Goal: Task Accomplishment & Management: Complete application form

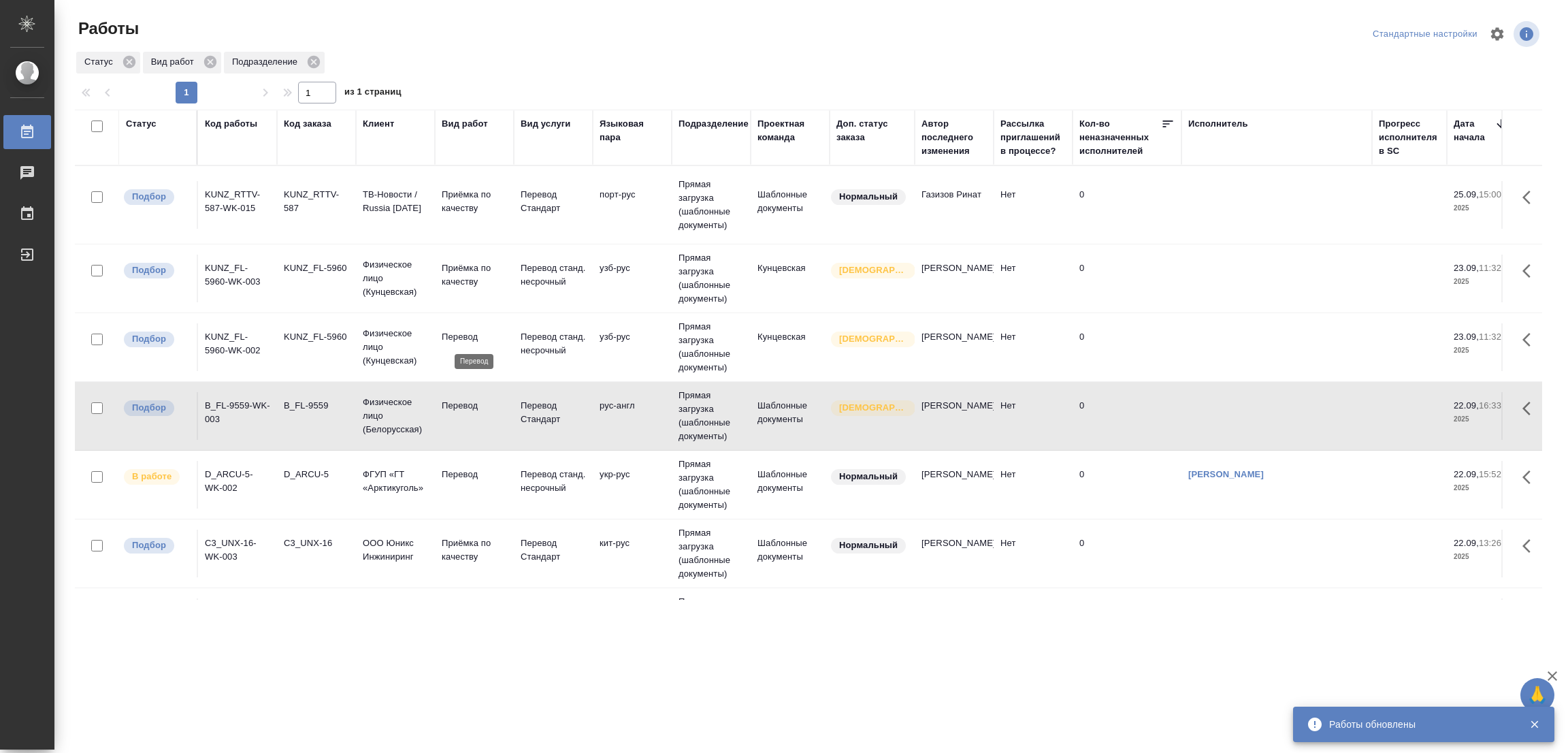
click at [447, 331] on p "Перевод" at bounding box center [474, 337] width 66 height 14
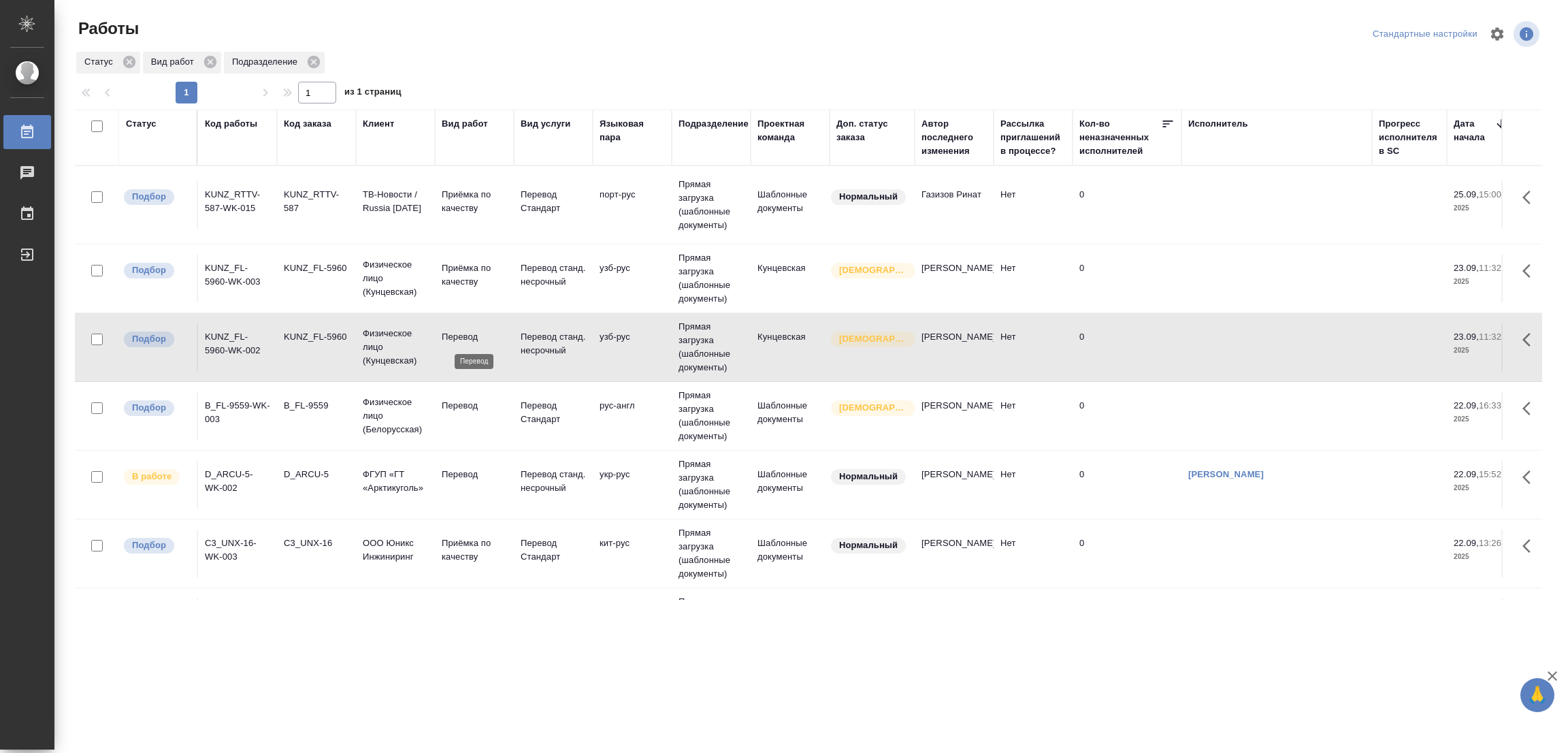
click at [447, 331] on p "Перевод" at bounding box center [474, 337] width 66 height 14
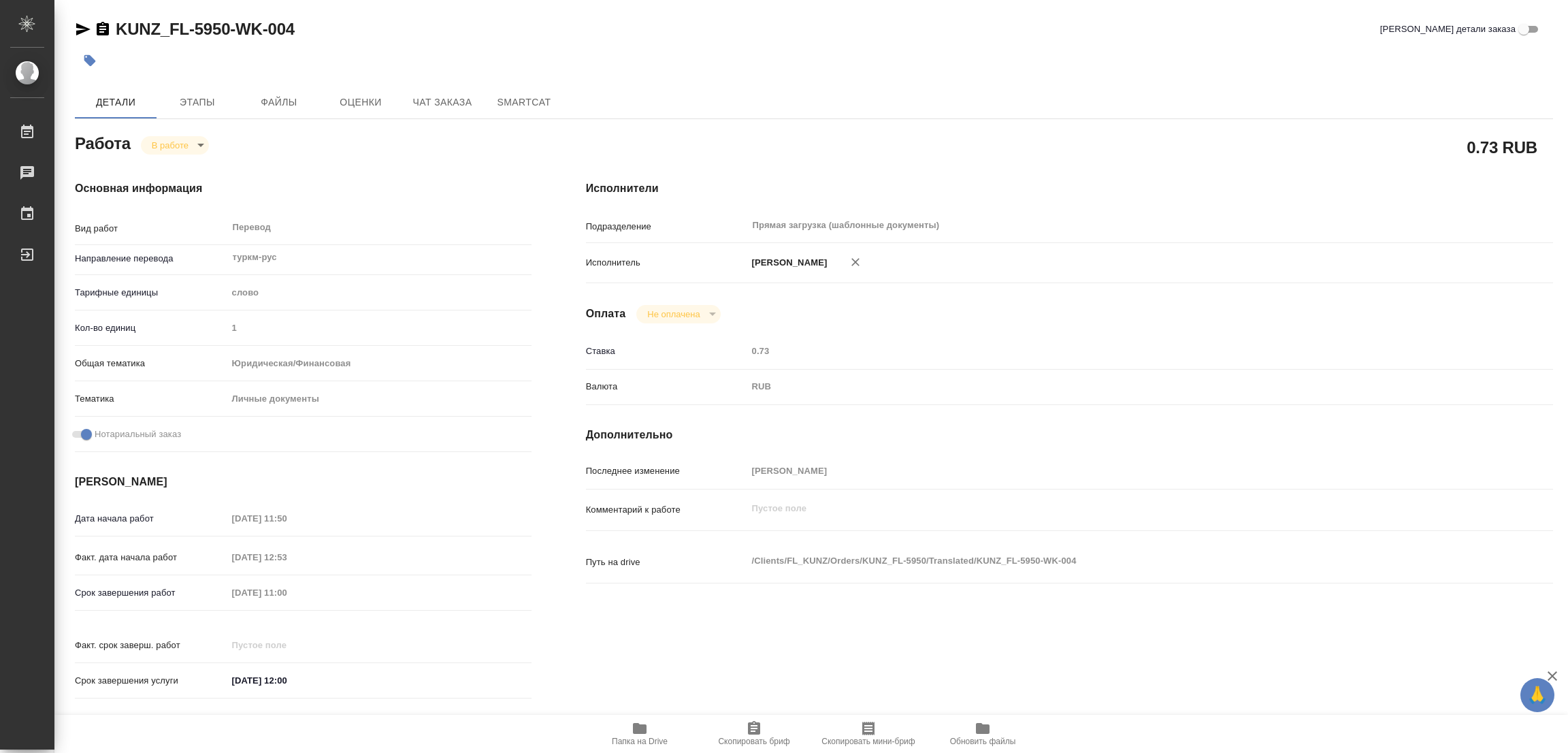
click at [635, 722] on icon "button" at bounding box center [639, 728] width 16 height 16
click at [208, 95] on span "Этапы" at bounding box center [198, 101] width 66 height 17
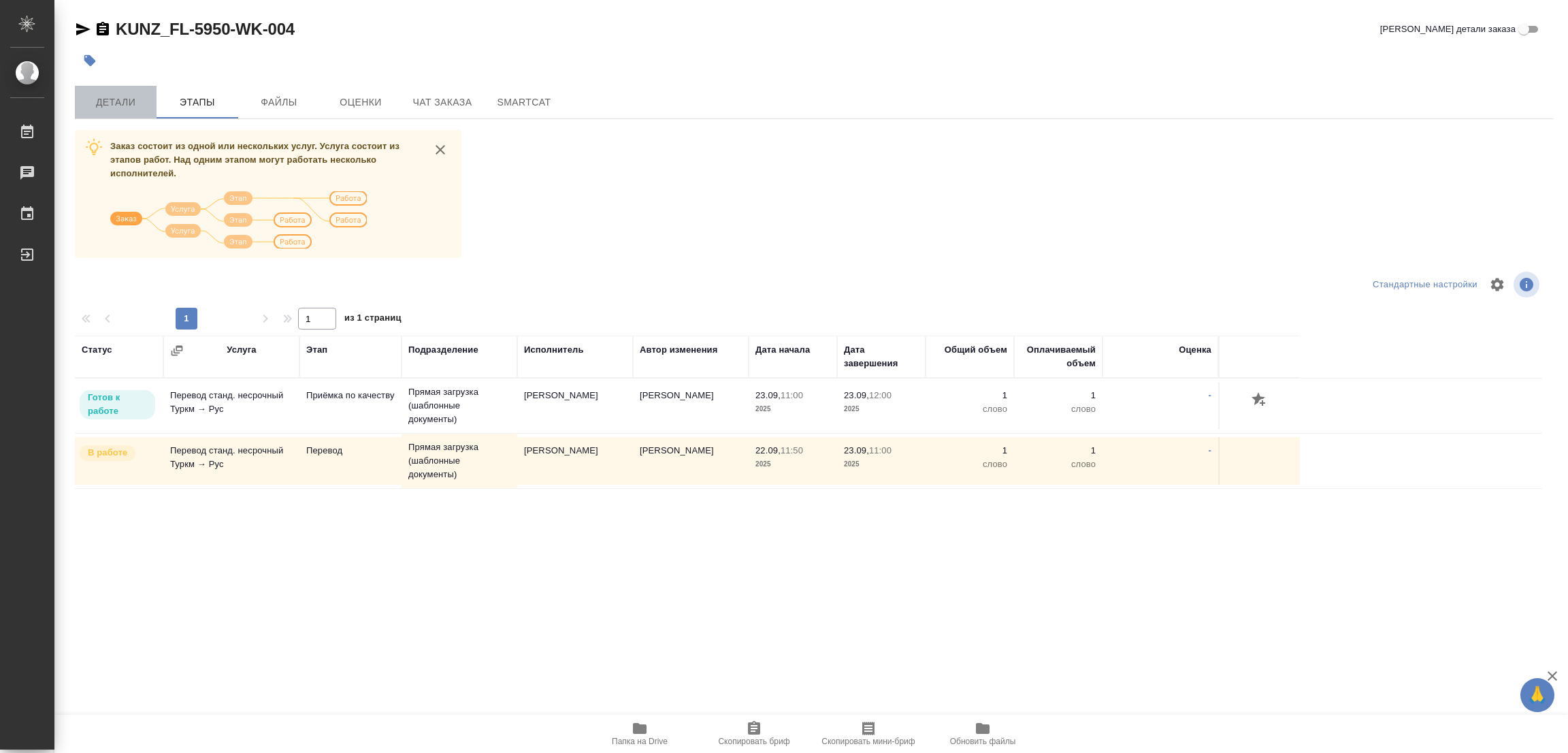
click at [109, 103] on span "Детали" at bounding box center [115, 101] width 66 height 17
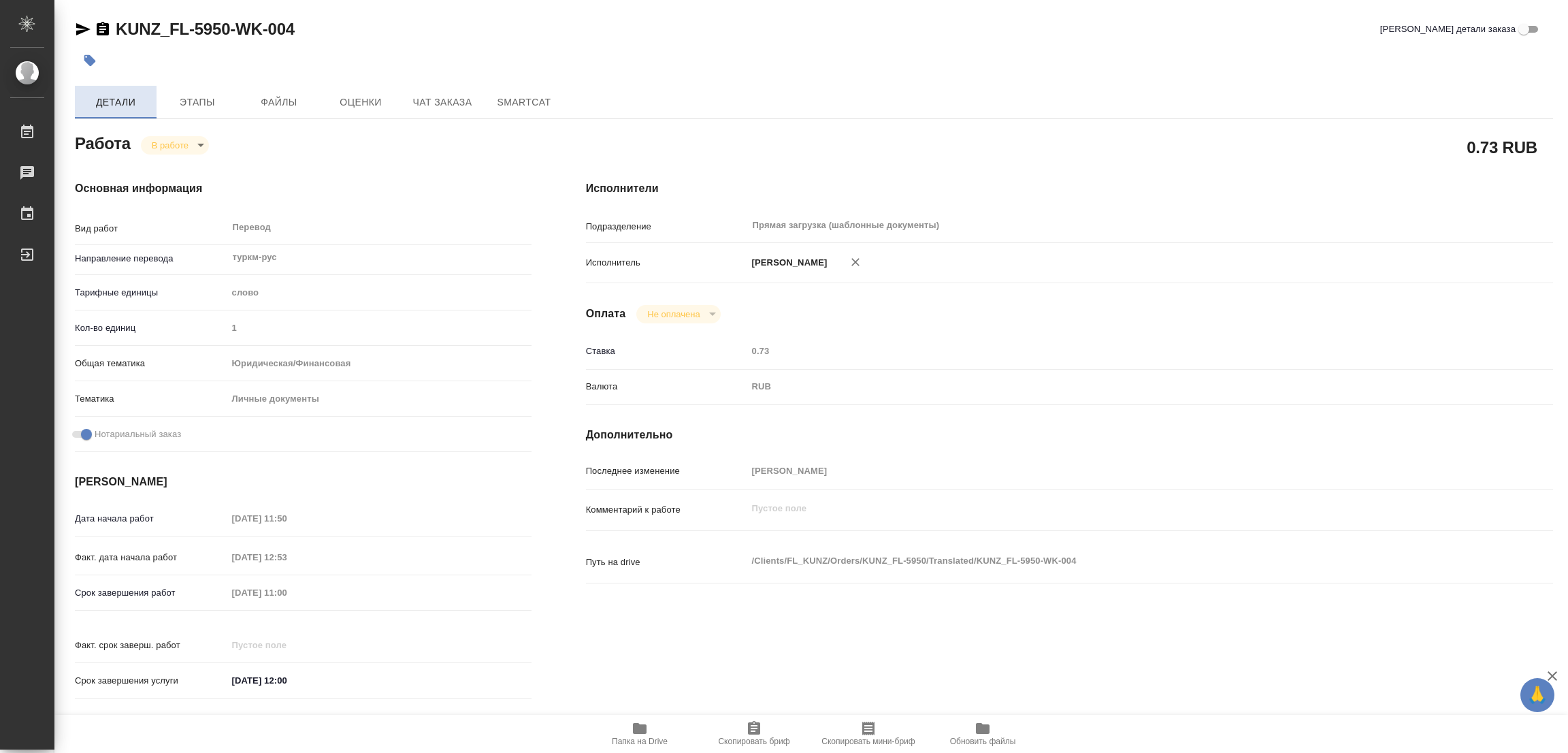
type textarea "x"
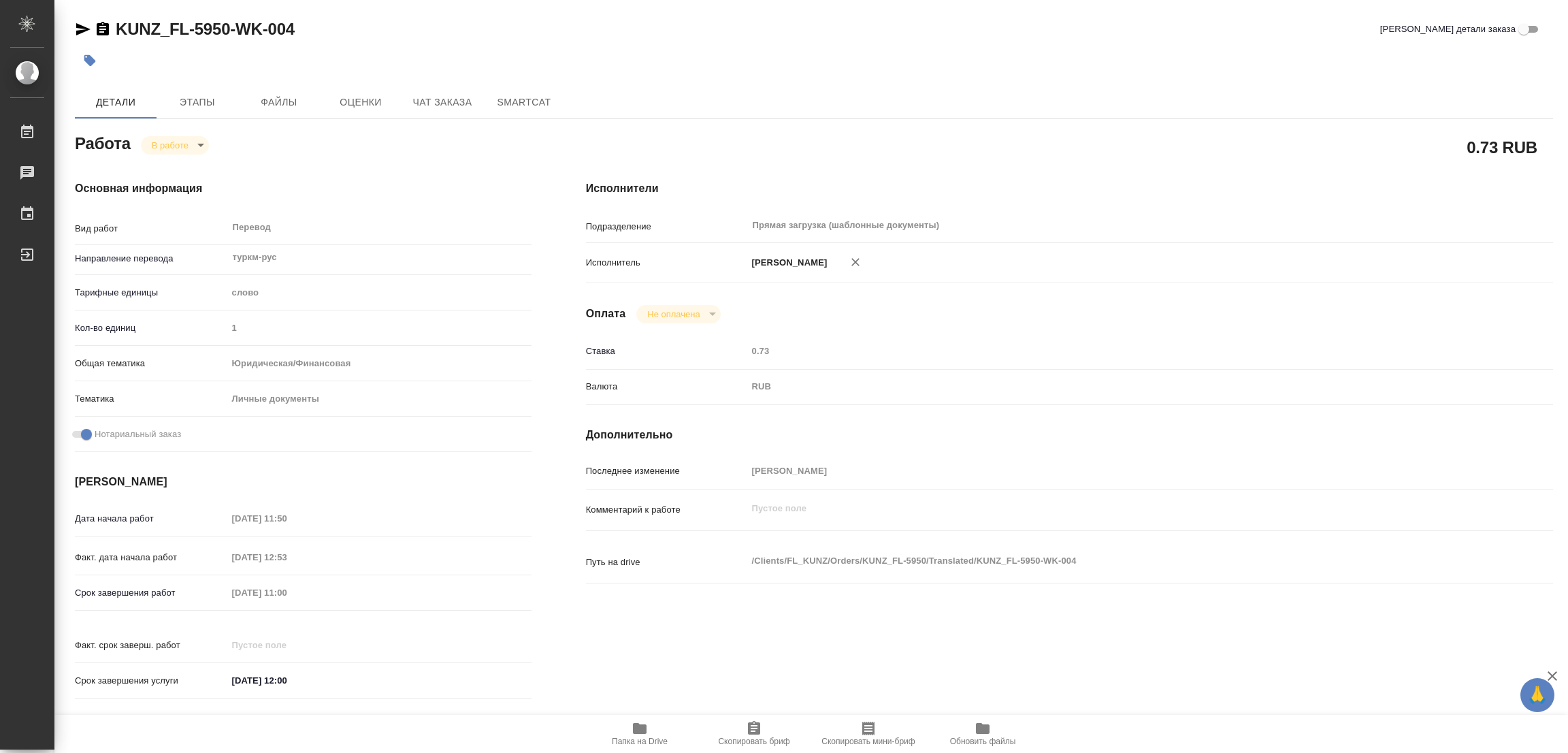
type textarea "x"
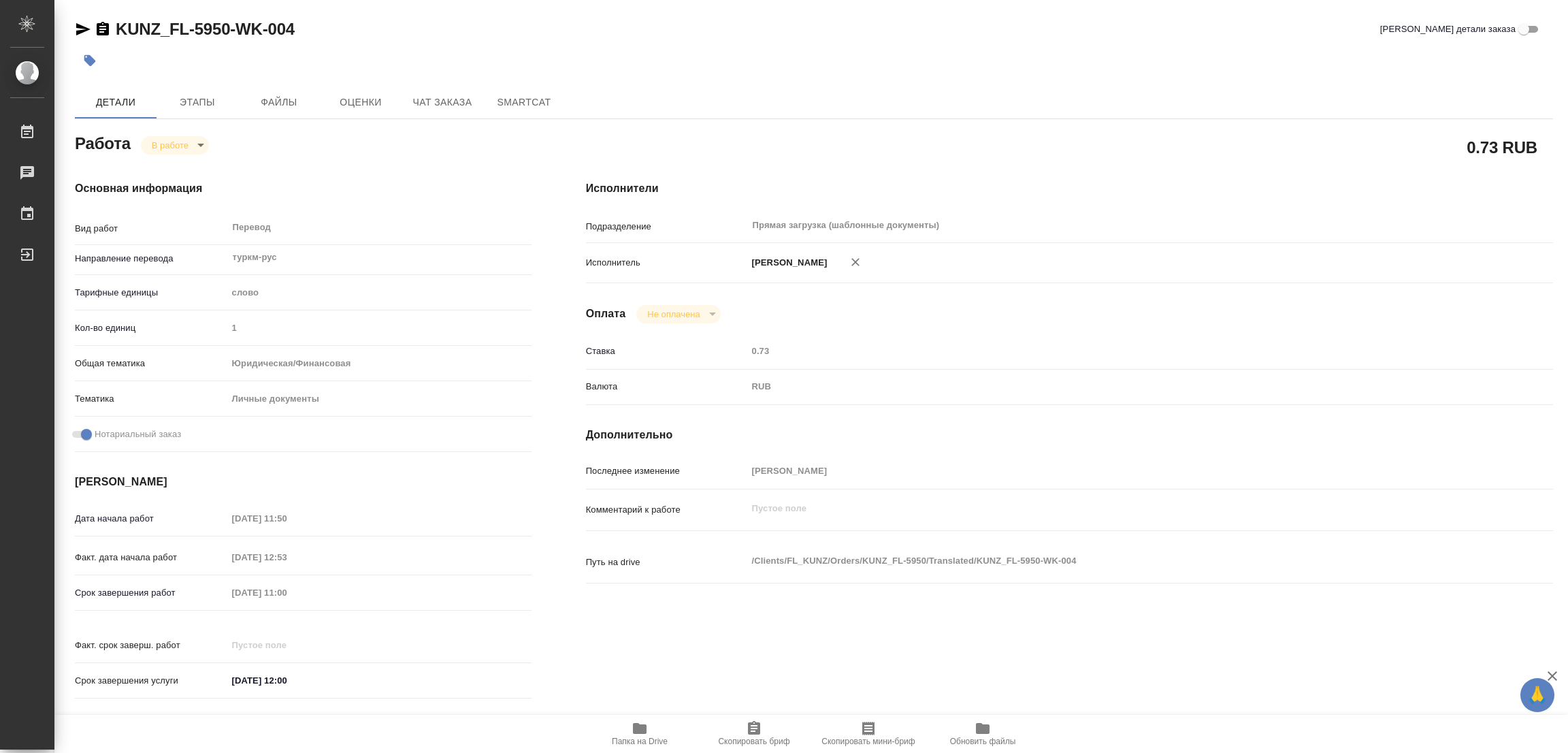
type textarea "x"
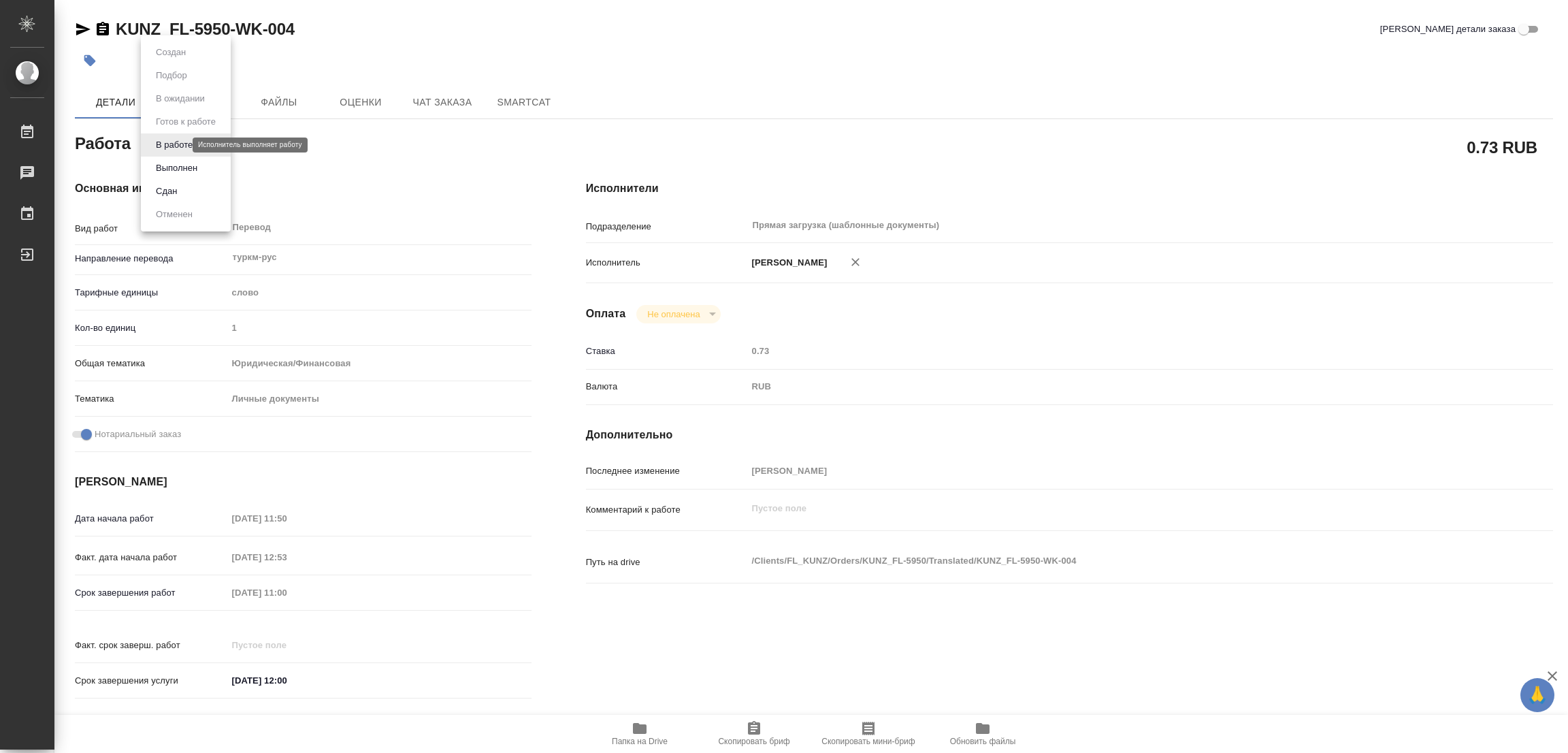
click at [158, 144] on body "🙏 .cls-1 fill:#fff; AWATERA Popova Galina Работы 0 Чаты График Выйти KUNZ_FL-59…" at bounding box center [784, 376] width 1568 height 753
click at [180, 167] on button "Выполнен" at bounding box center [177, 168] width 50 height 15
type textarea "x"
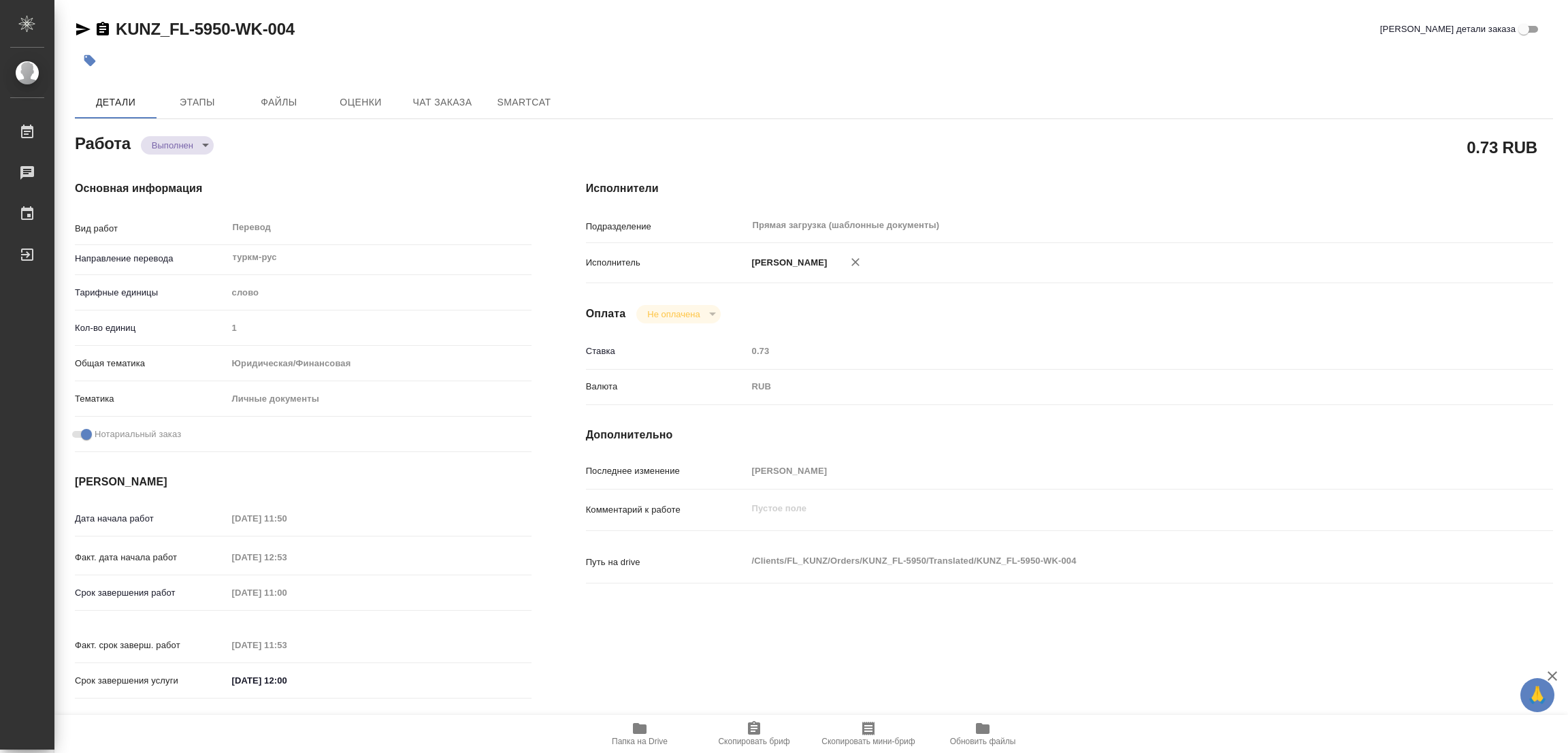
type textarea "x"
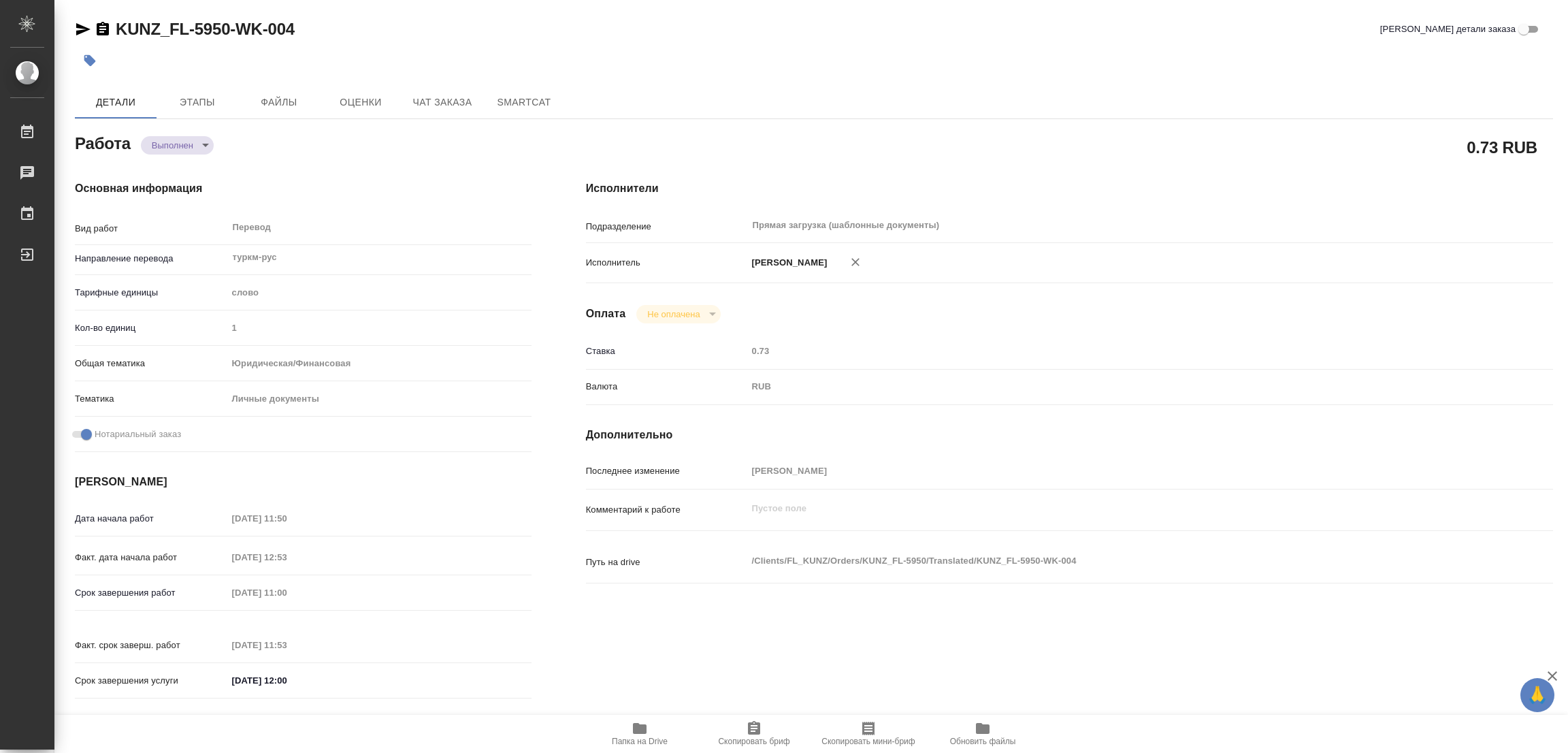
type textarea "x"
click at [95, 60] on icon "button" at bounding box center [89, 61] width 14 height 14
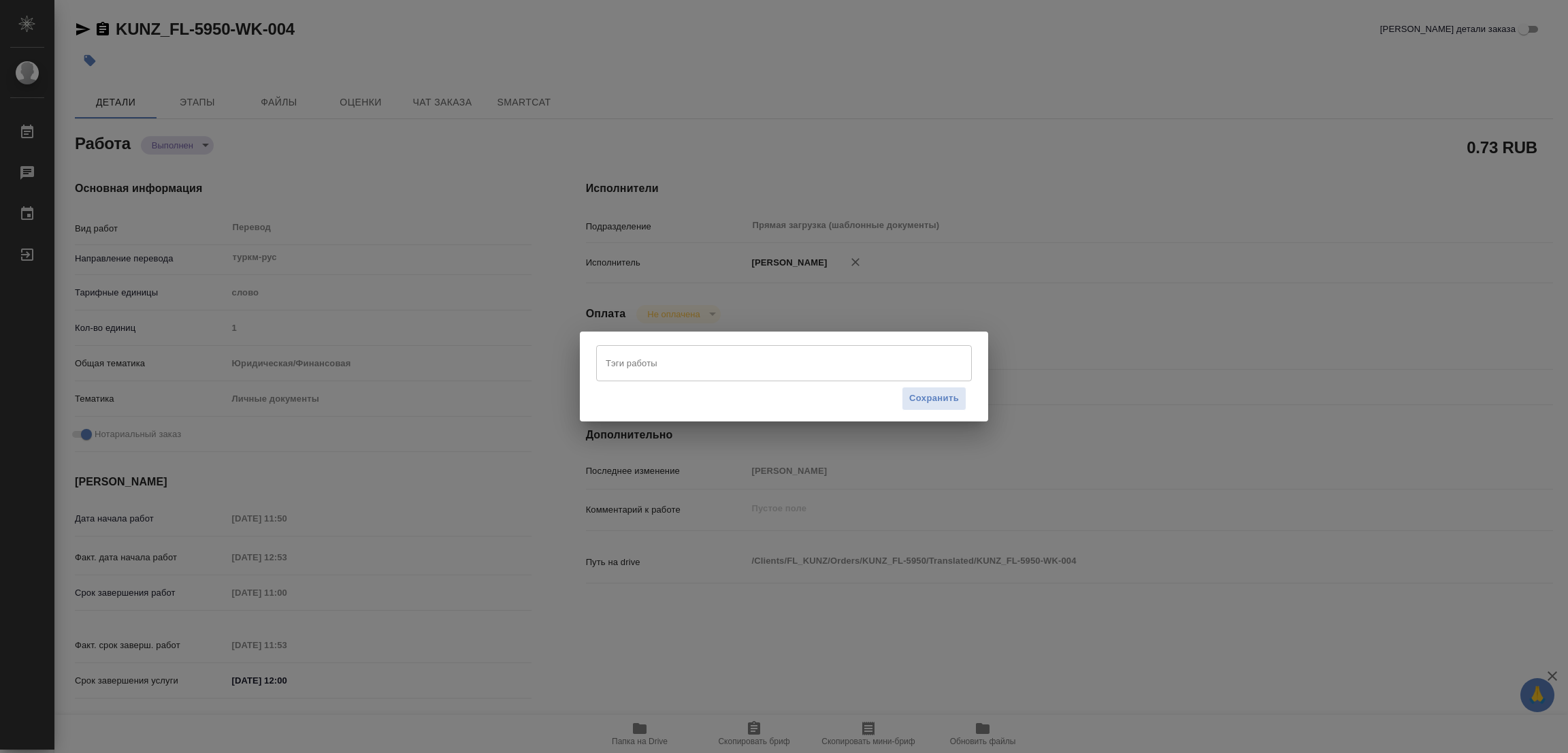
type textarea "x"
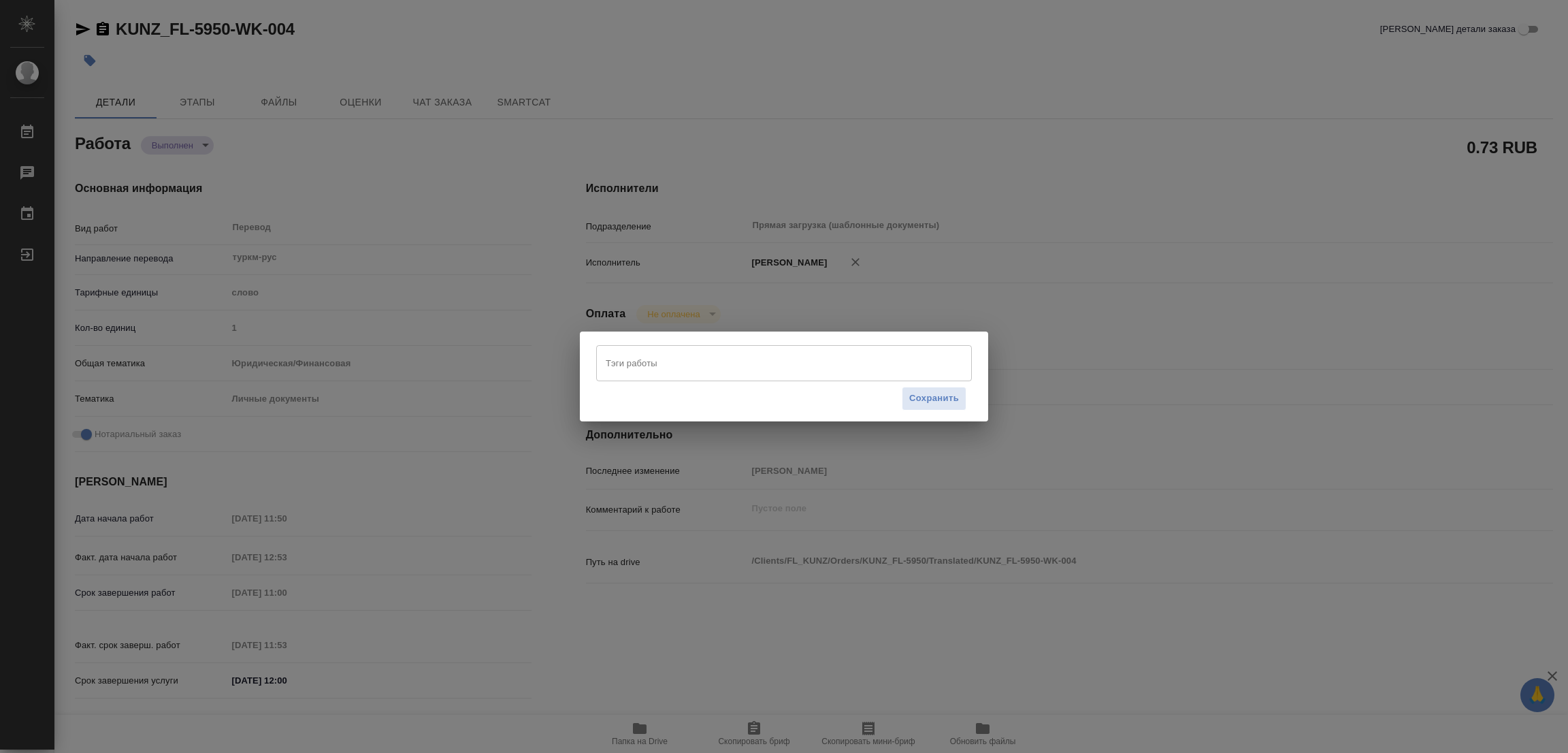
click at [611, 355] on input "Тэги работы" at bounding box center [771, 362] width 337 height 23
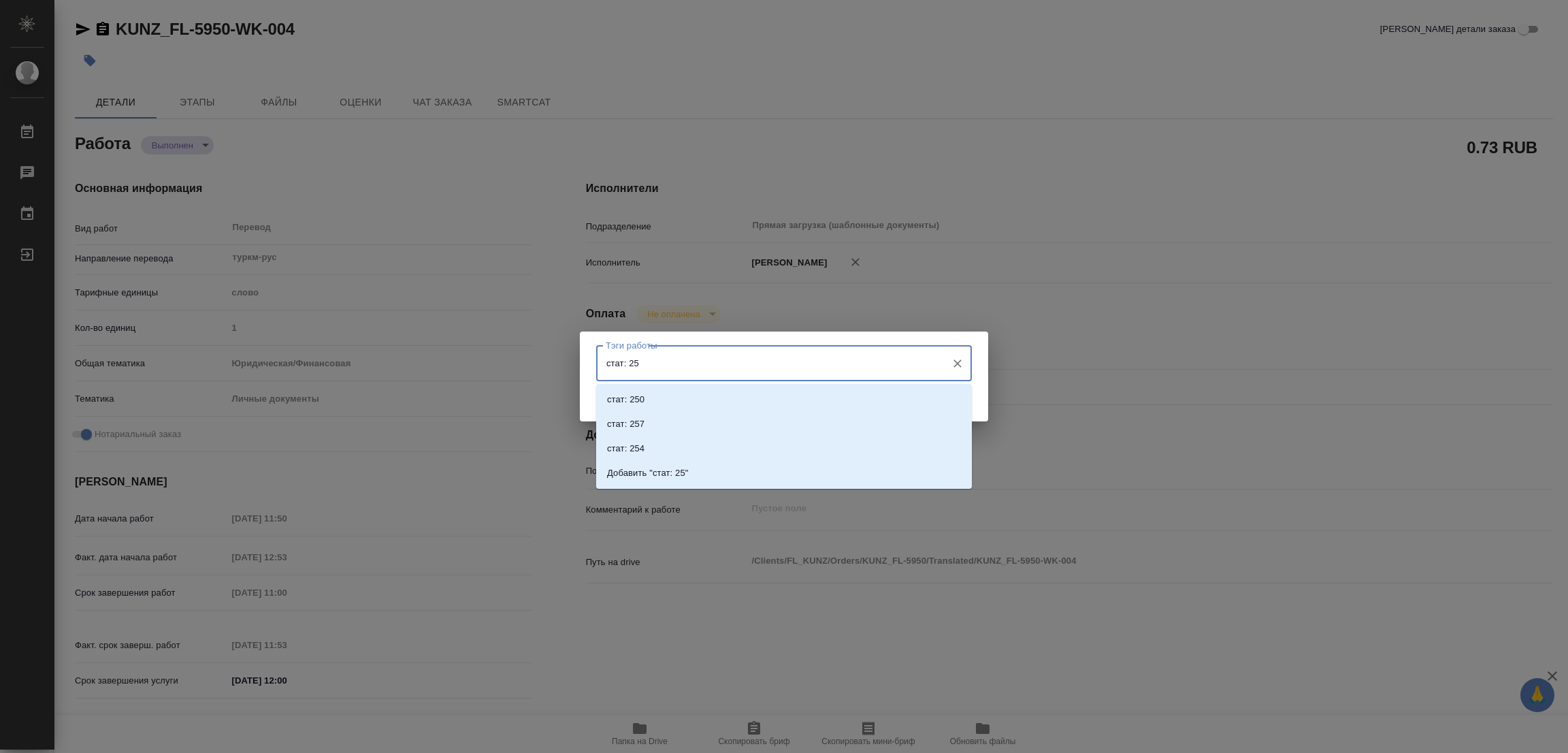
type input "стат: 250"
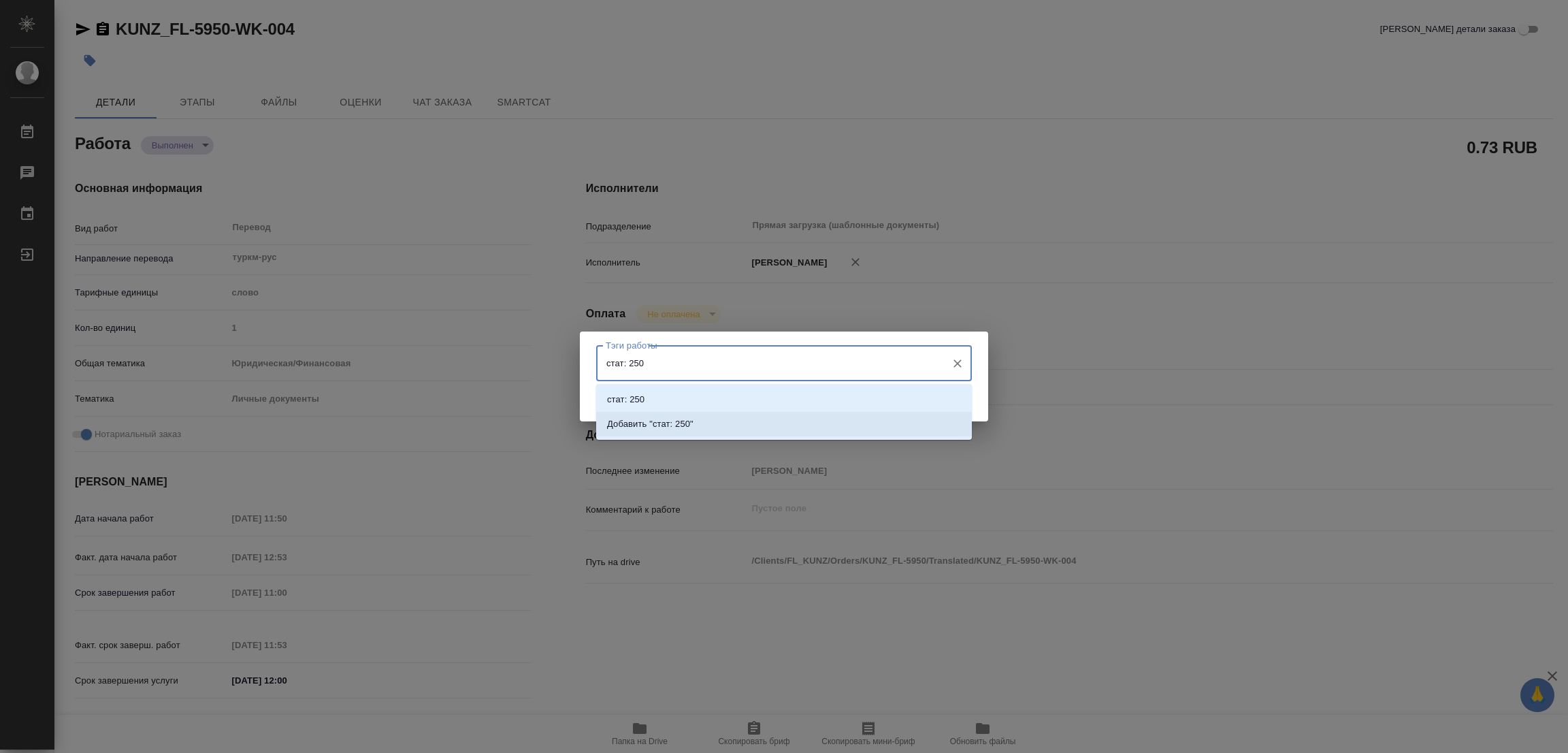
click at [671, 421] on p "Добавить "стат: 250"" at bounding box center [649, 425] width 87 height 14
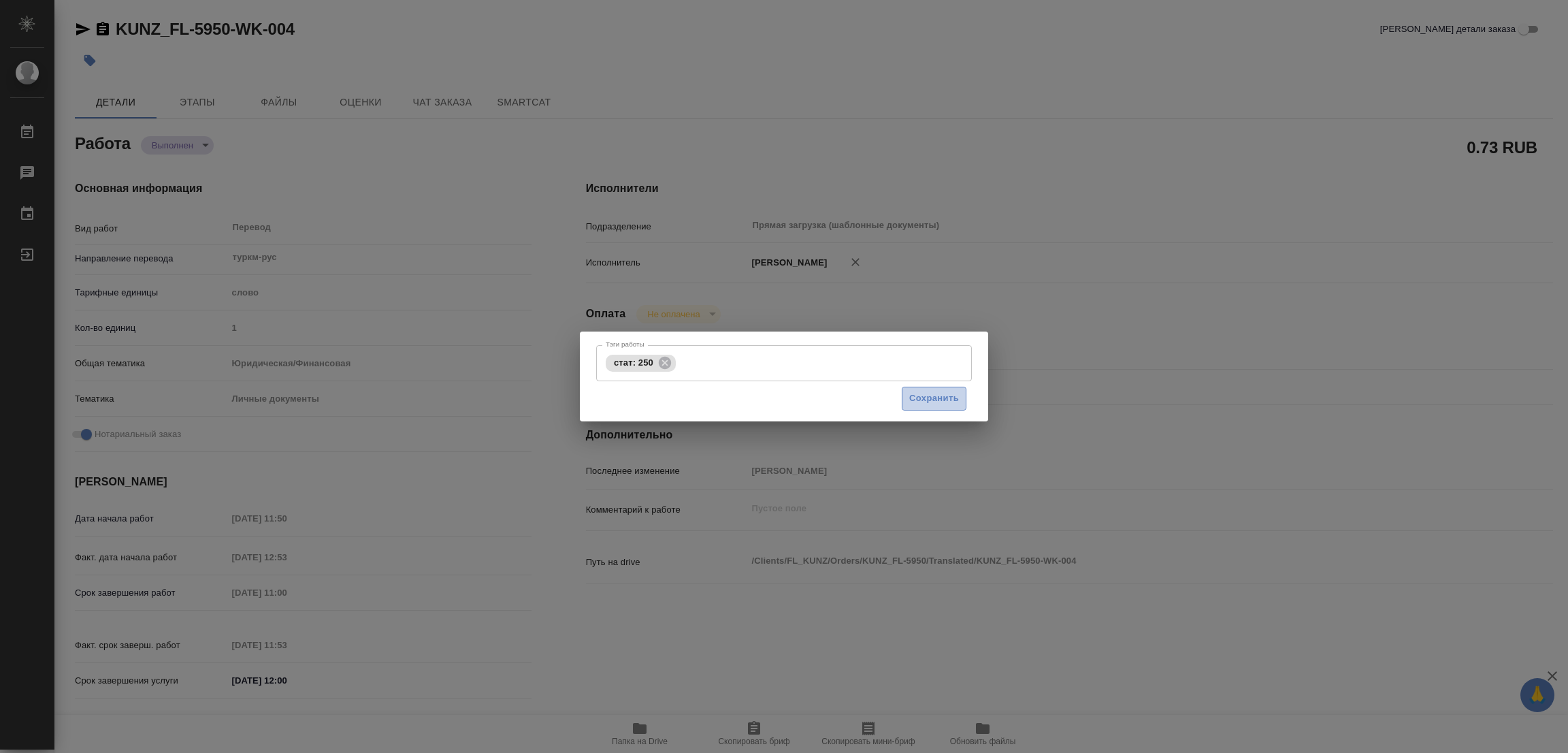
click at [920, 392] on span "Сохранить" at bounding box center [934, 399] width 50 height 16
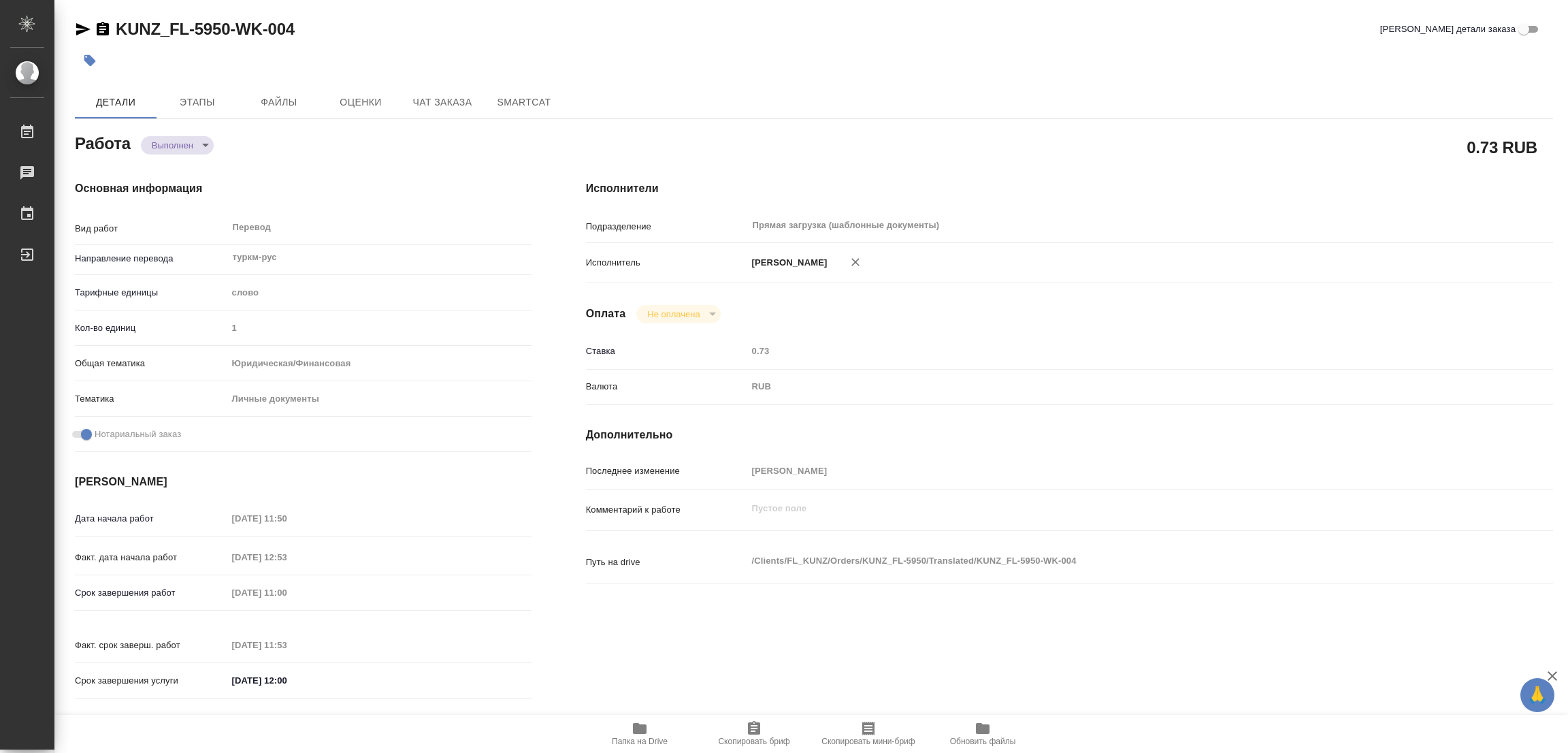
type input "completed"
type textarea "Перевод"
type textarea "x"
type input "туркм-рус"
type input "5a8b1489cc6b4906c91bfd90"
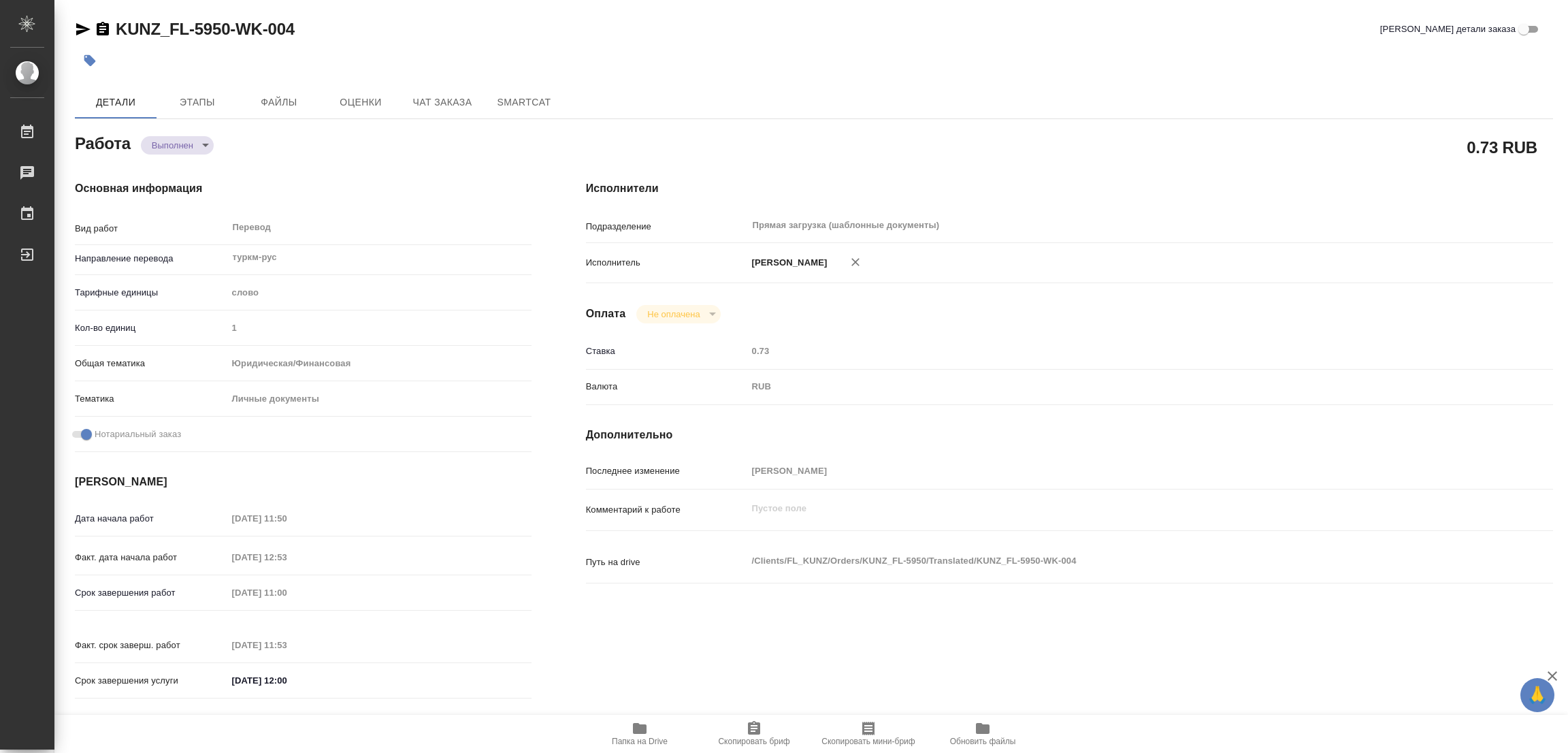
type input "1"
type input "yr-fn"
type input "5a8b8b956a9677013d343cfe"
checkbox input "true"
type input "22.09.2025 11:50"
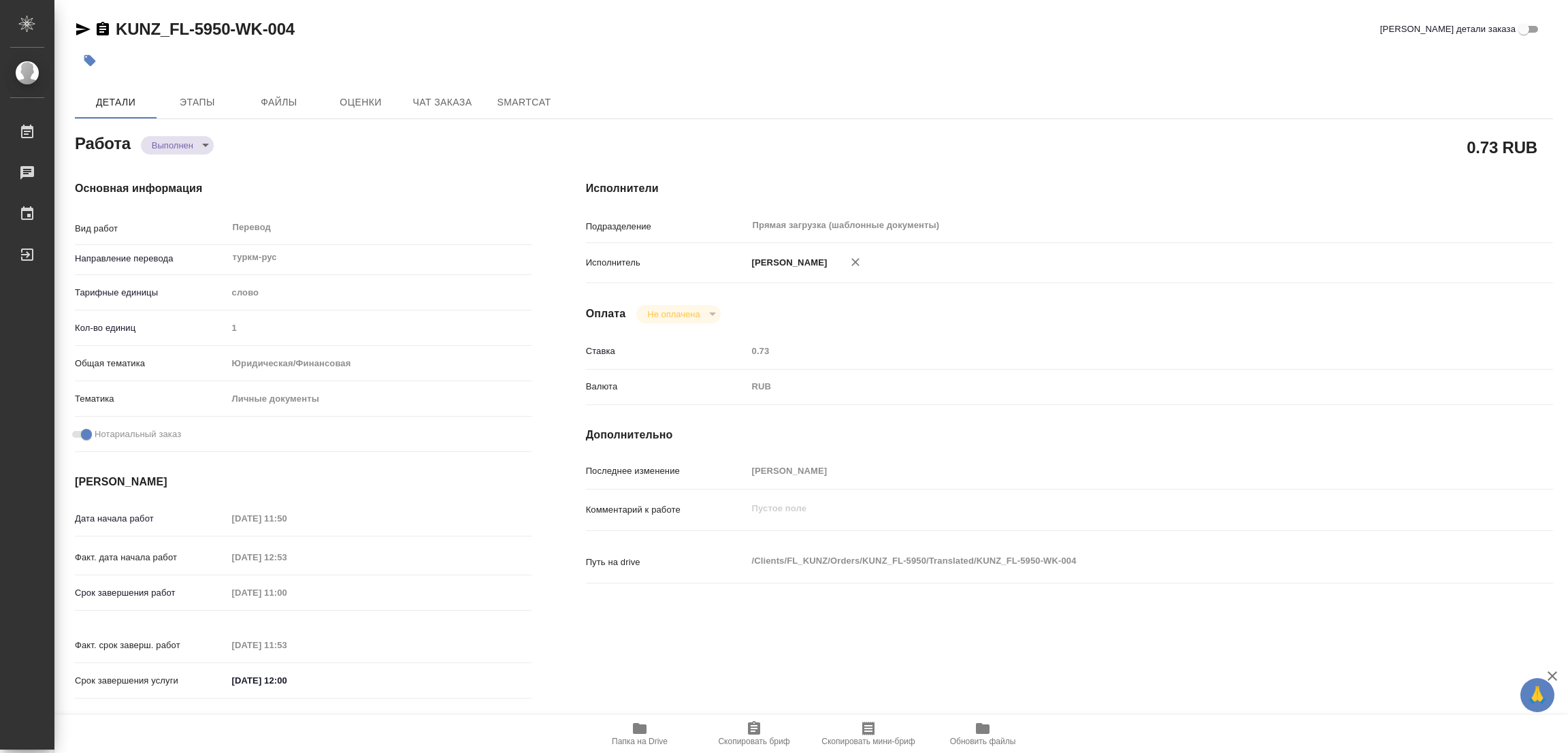
type input "22.09.2025 12:53"
type input "23.09.2025 11:00"
type input "23.09.2025 11:53"
type input "23.09.2025 12:00"
type input "Прямая загрузка (шаблонные документы)"
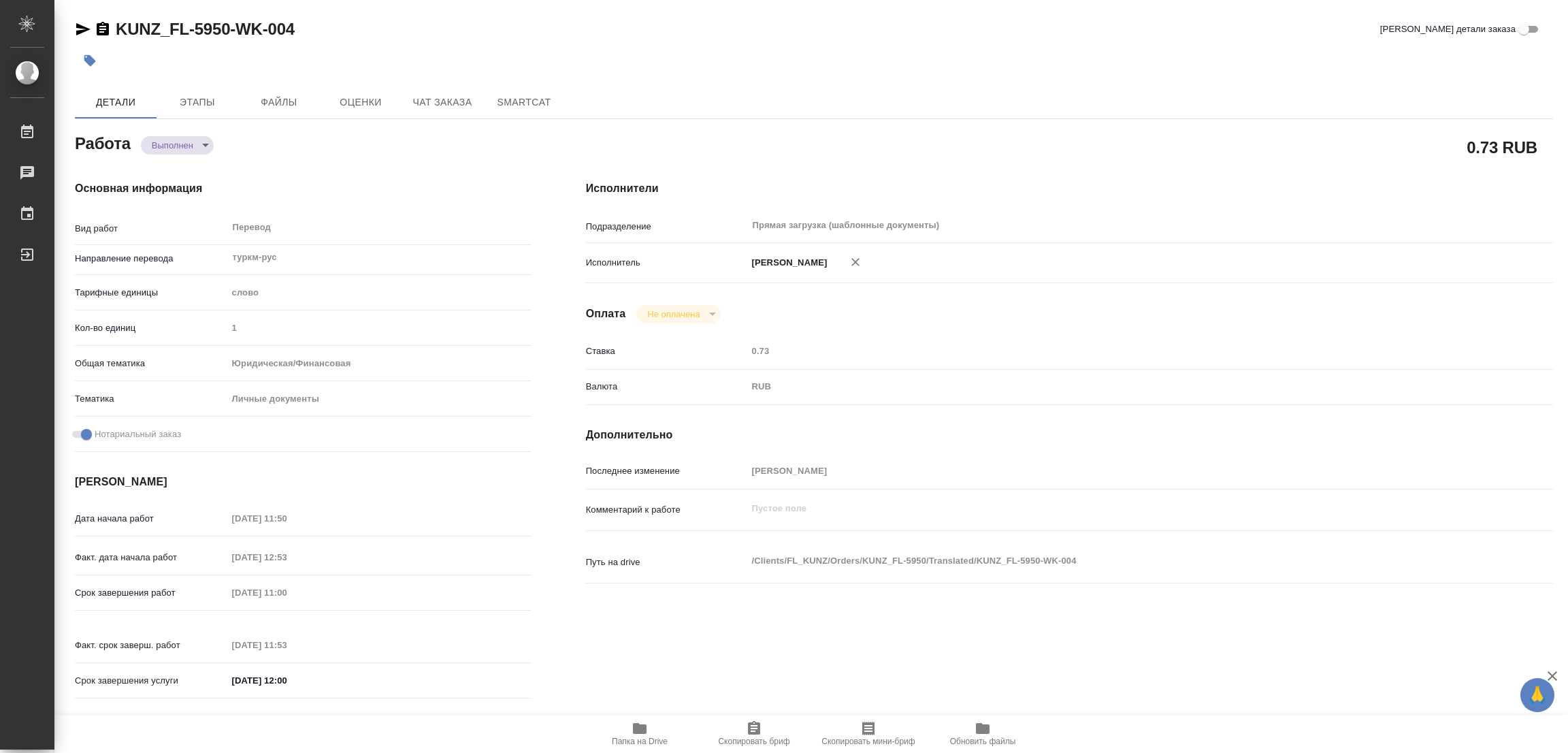
type input "notPayed"
type input "0.73"
type input "RUB"
type input "Попова Галина"
type textarea "x"
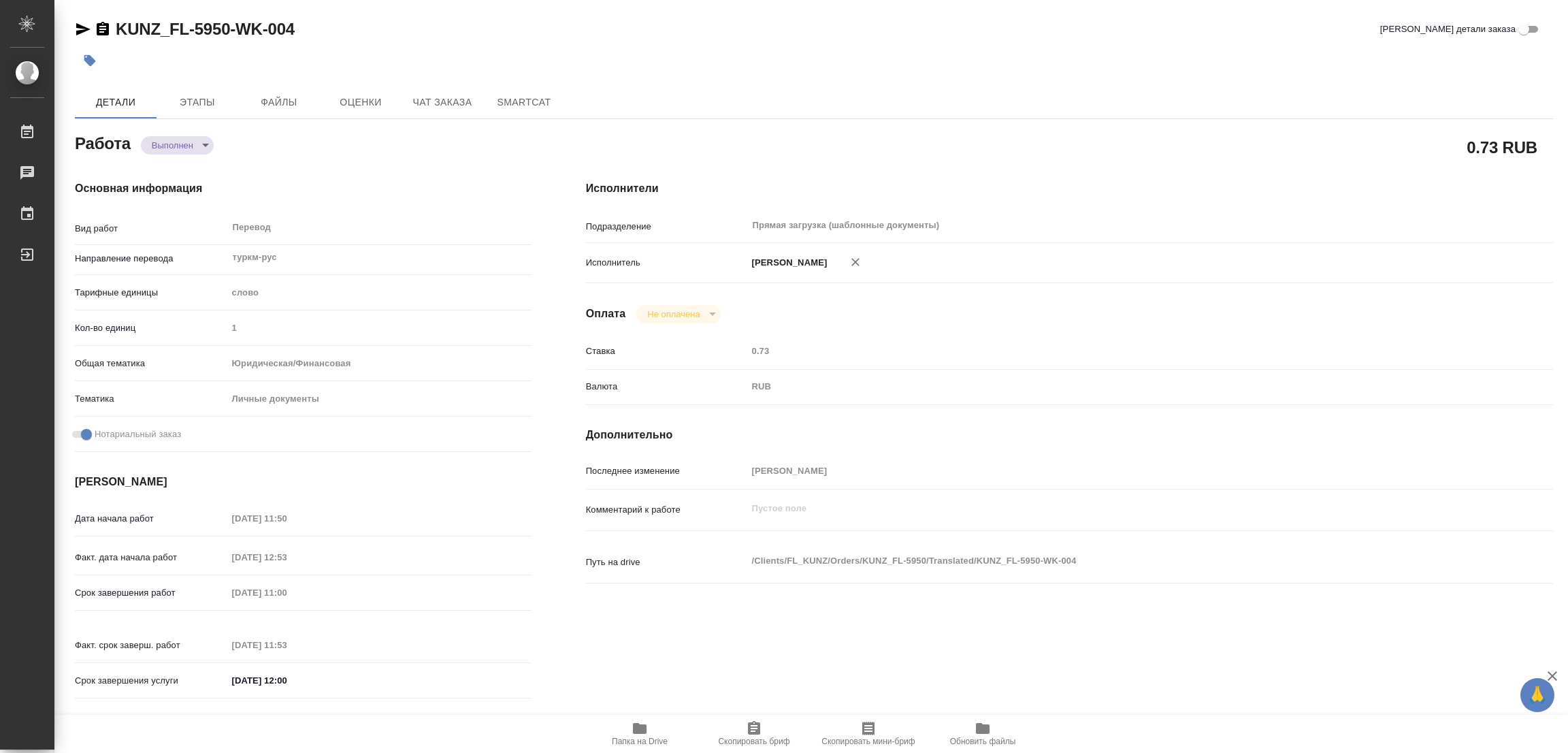
type textarea "/Clients/FL_KUNZ/Orders/KUNZ_FL-5950/Translated/KUNZ_FL-5950-WK-004"
type textarea "x"
type input "KUNZ_FL-5950"
type input "Перевод станд. несрочный"
type input "Приёмка по качеству, Перевод, Редактура, Корректура, Постредактура машинного пе…"
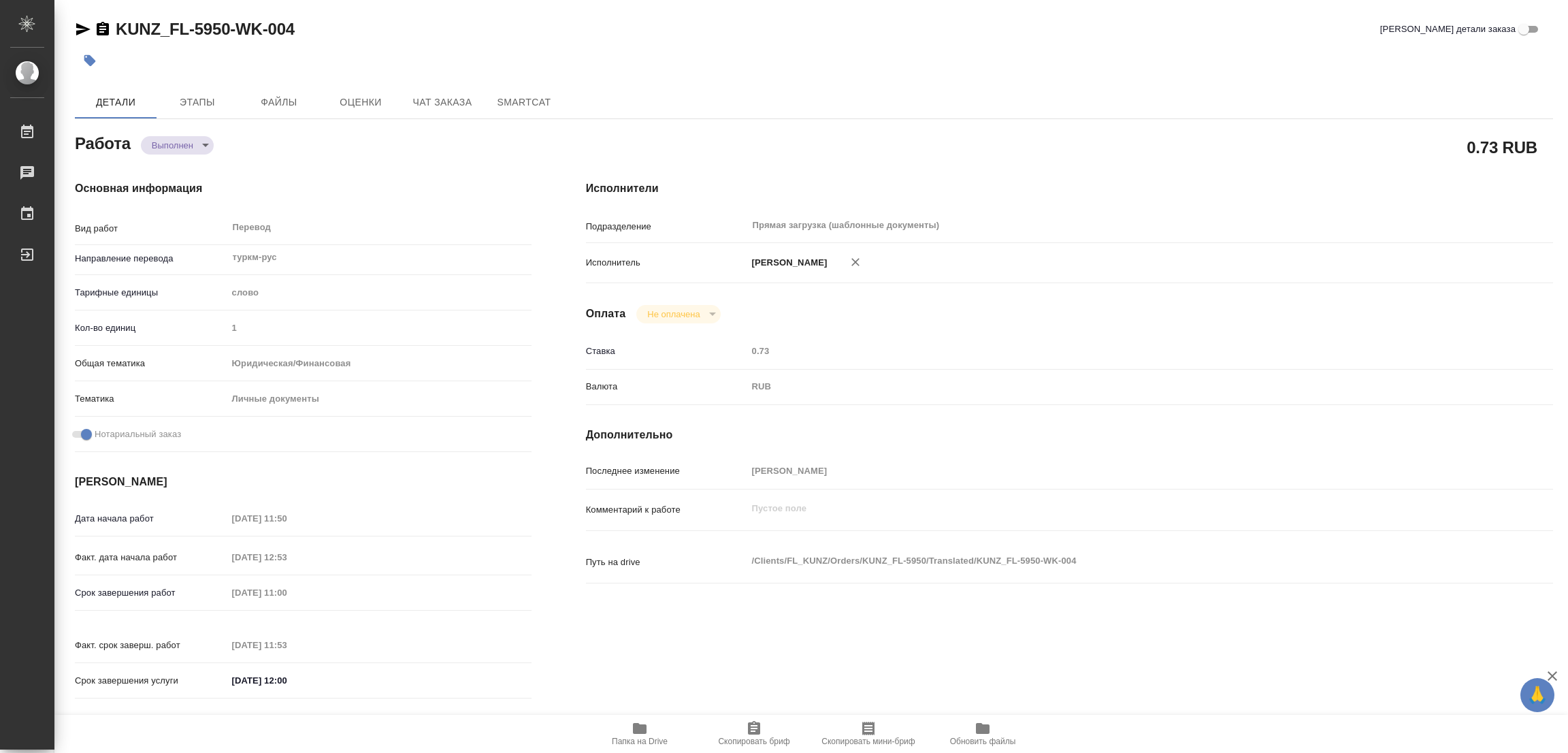
type input "[PERSON_NAME]"
type input "/Clients/FL_KUNZ/Orders/KUNZ_FL-5950"
type textarea "x"
type textarea "пасп. туркмен-рус, под нот, для сахар"
type textarea "x"
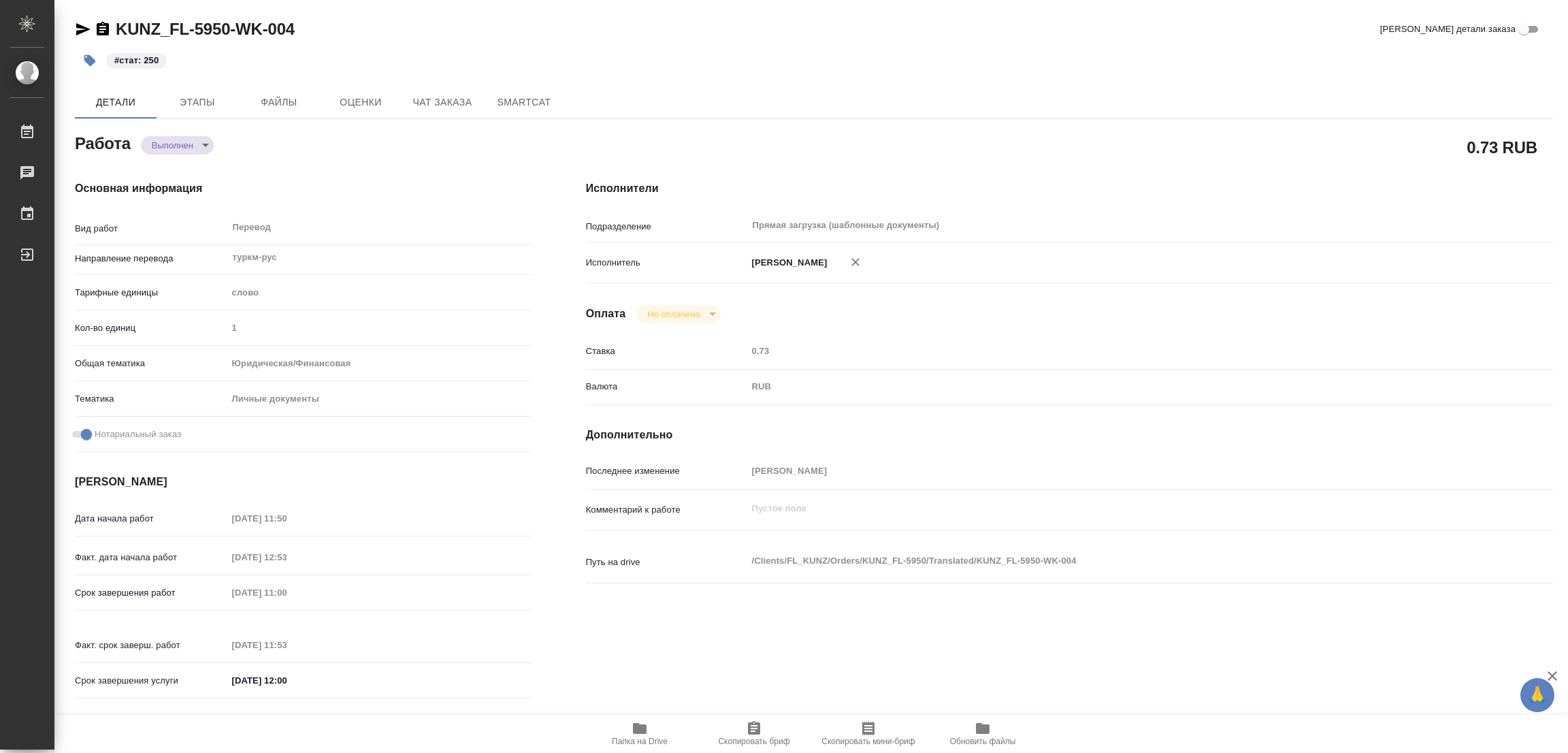
type textarea "x"
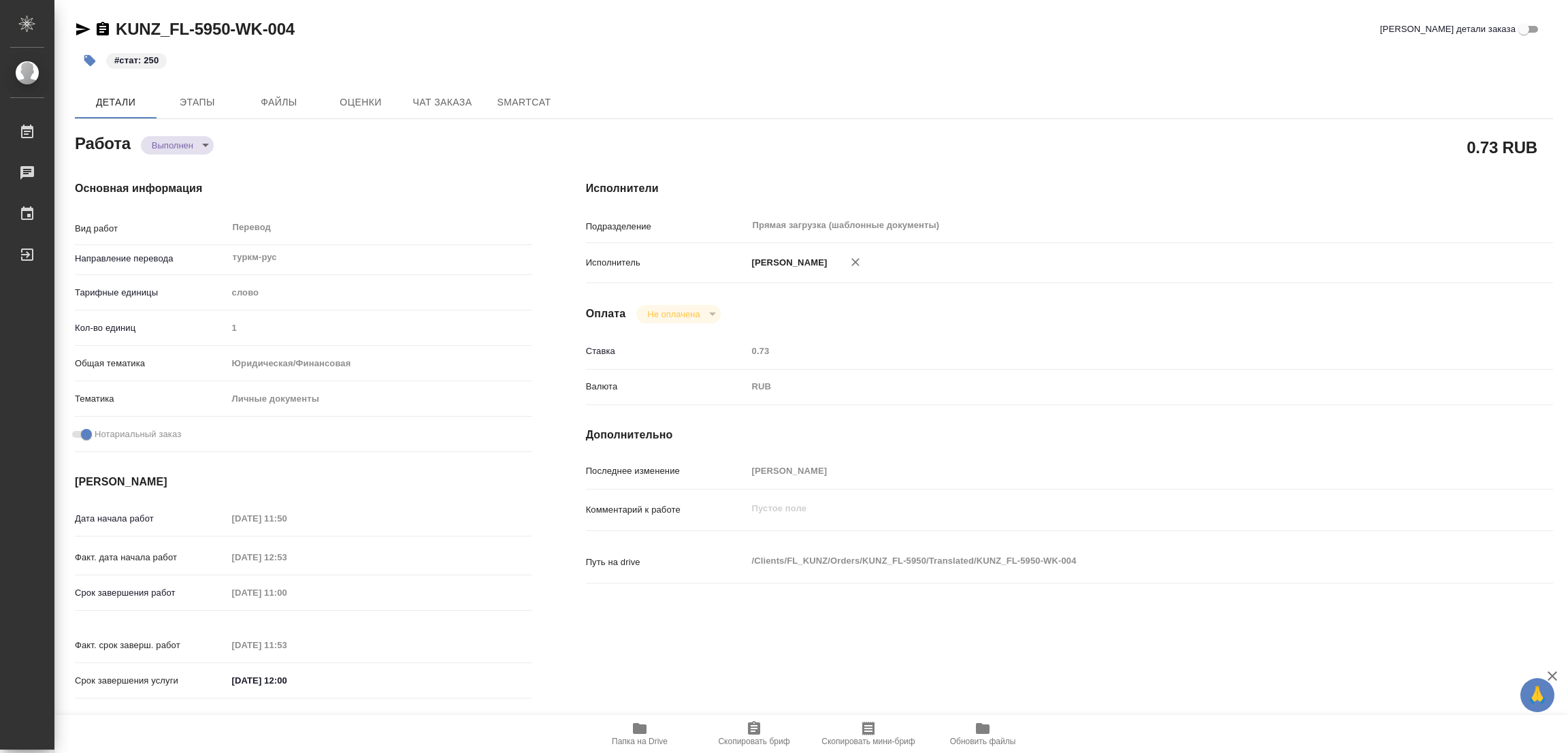
type textarea "x"
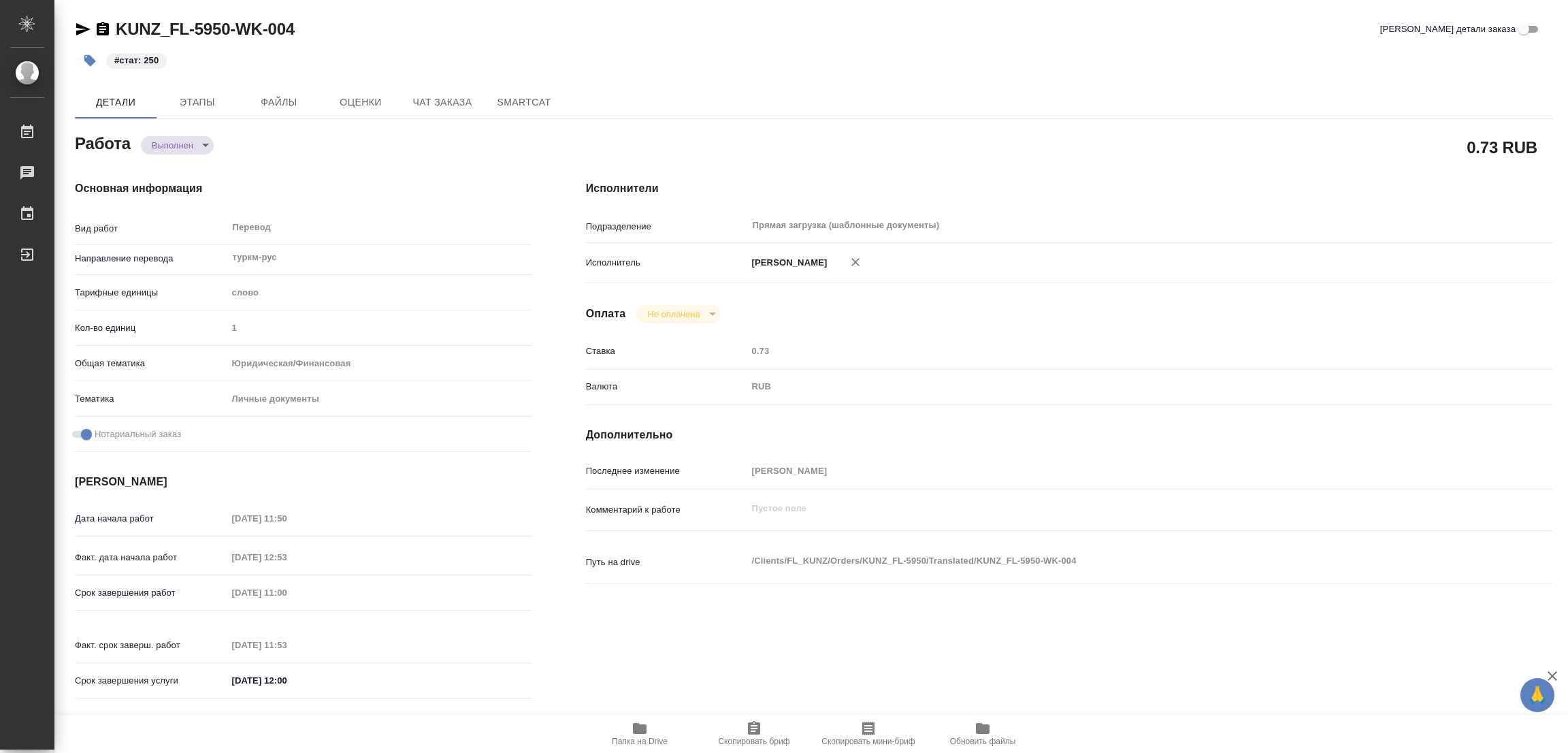
type textarea "x"
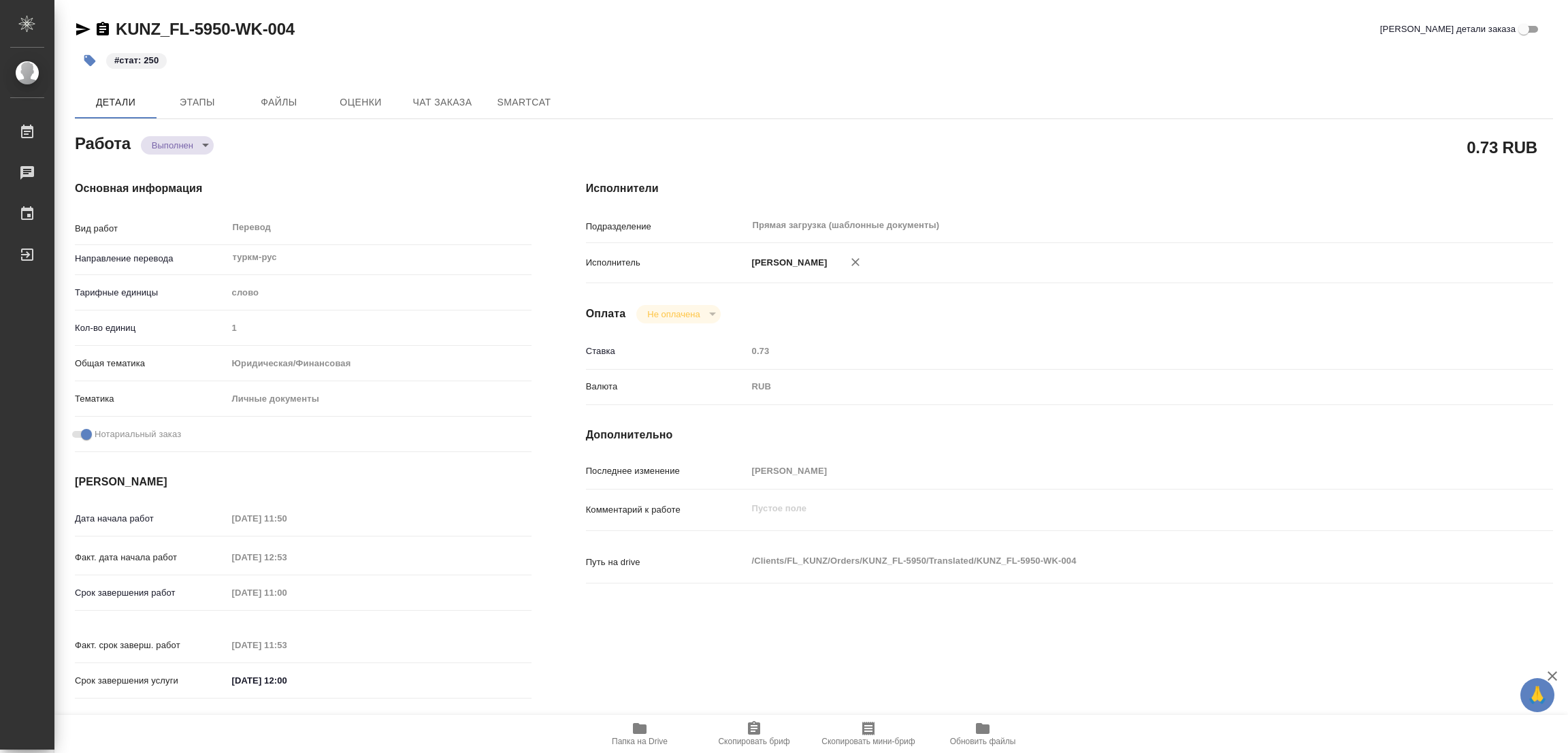
click at [659, 40] on div "KUNZ_FL-5950-WK-004 Кратко детали заказа" at bounding box center [813, 31] width 1478 height 27
type textarea "x"
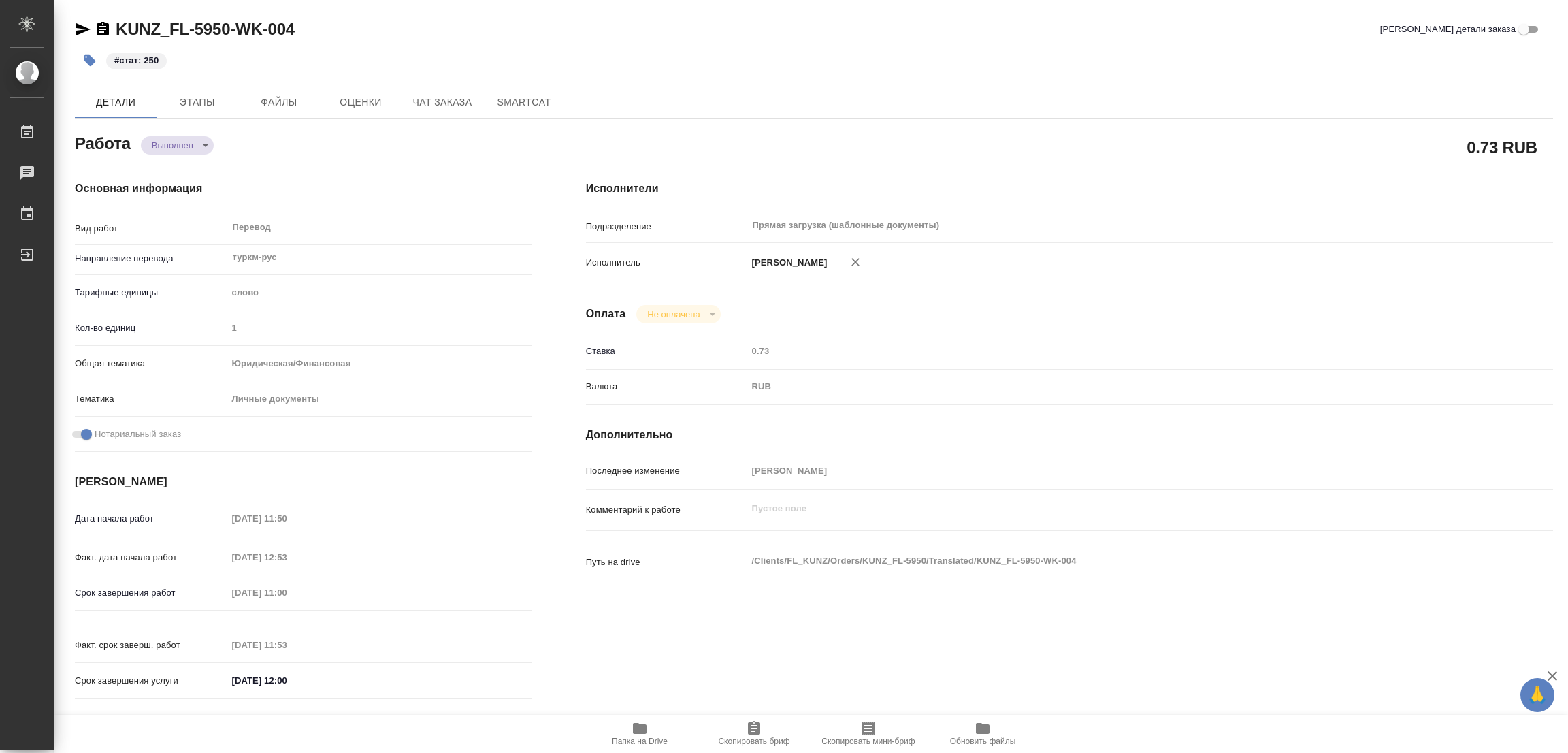
type textarea "x"
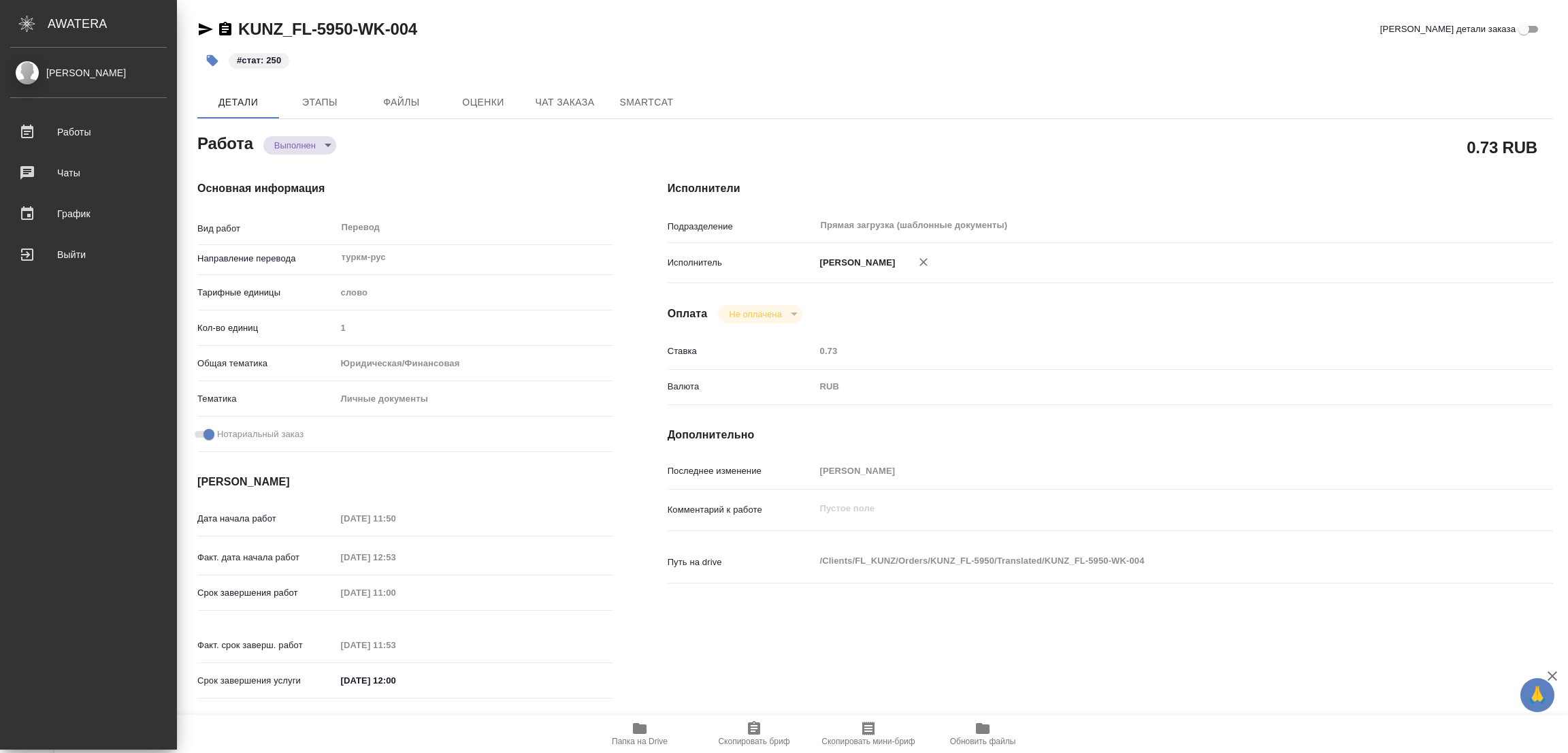
type textarea "x"
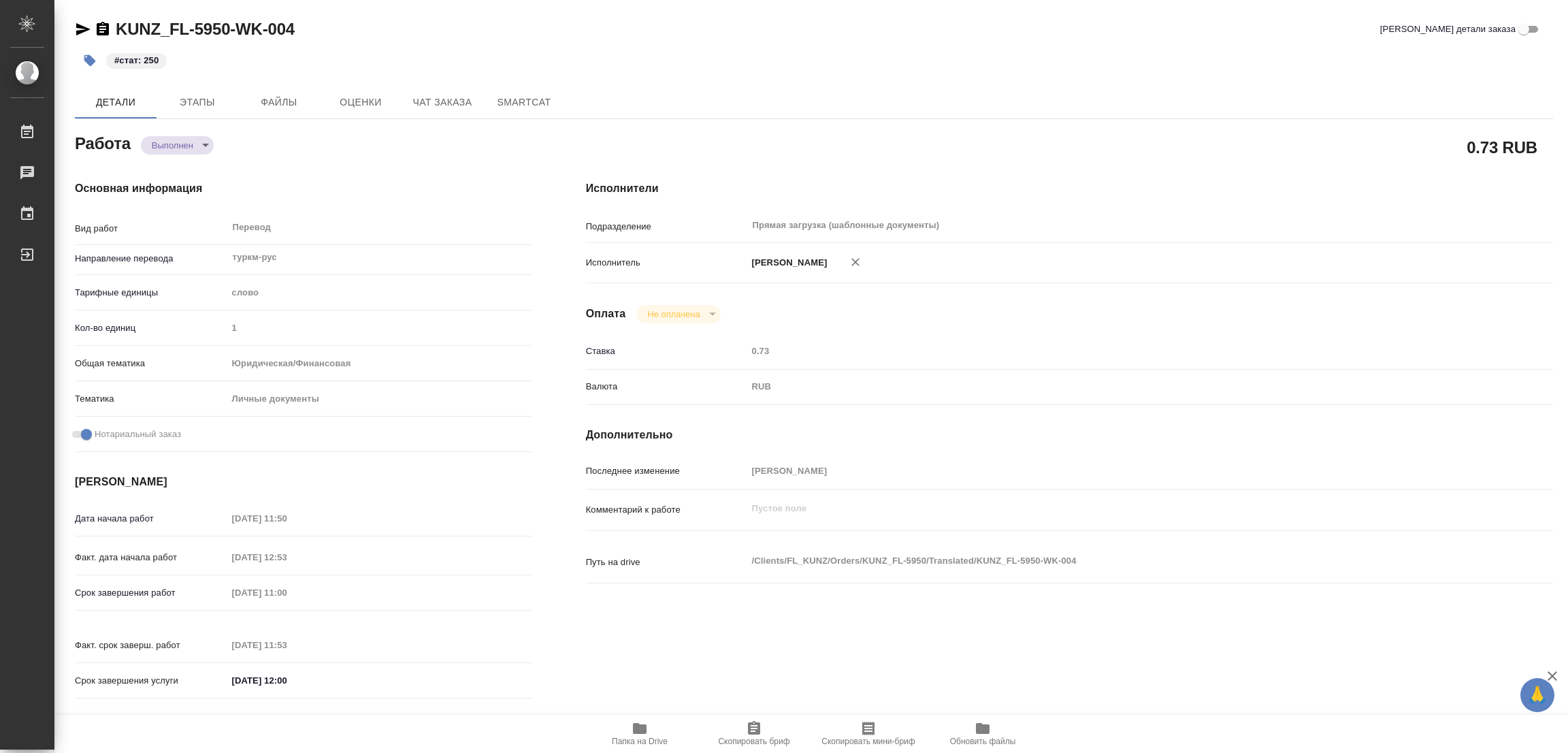
type textarea "x"
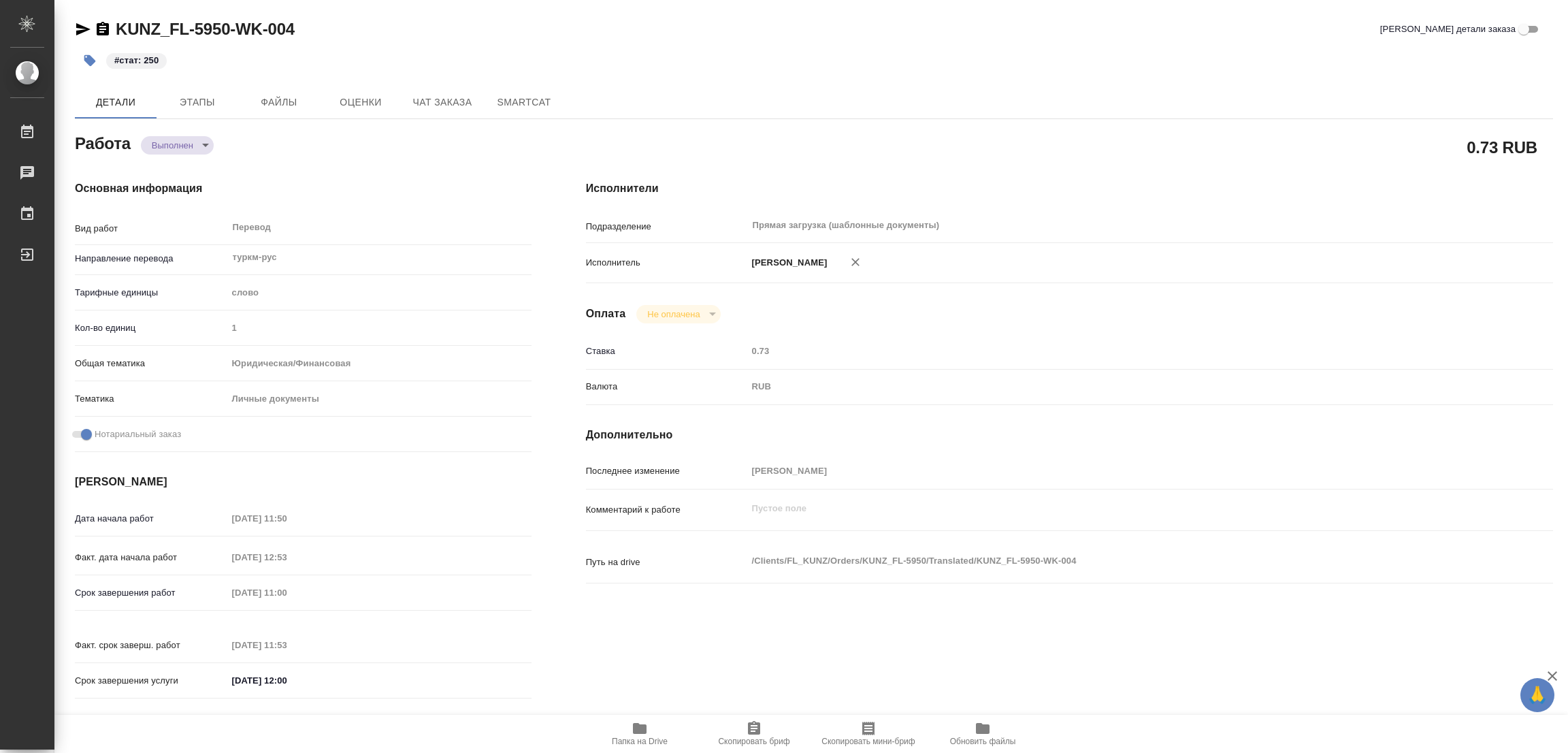
type textarea "x"
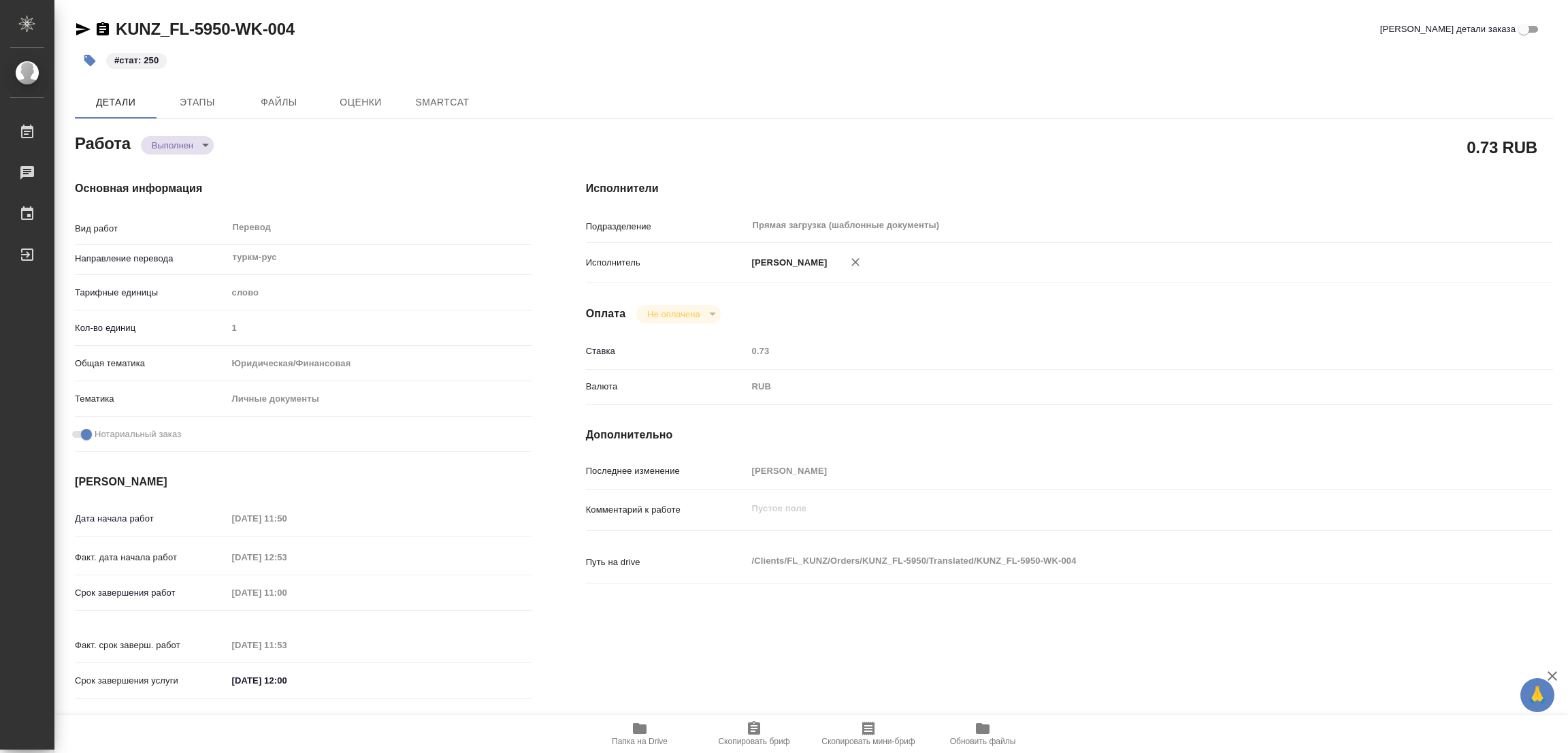
type textarea "x"
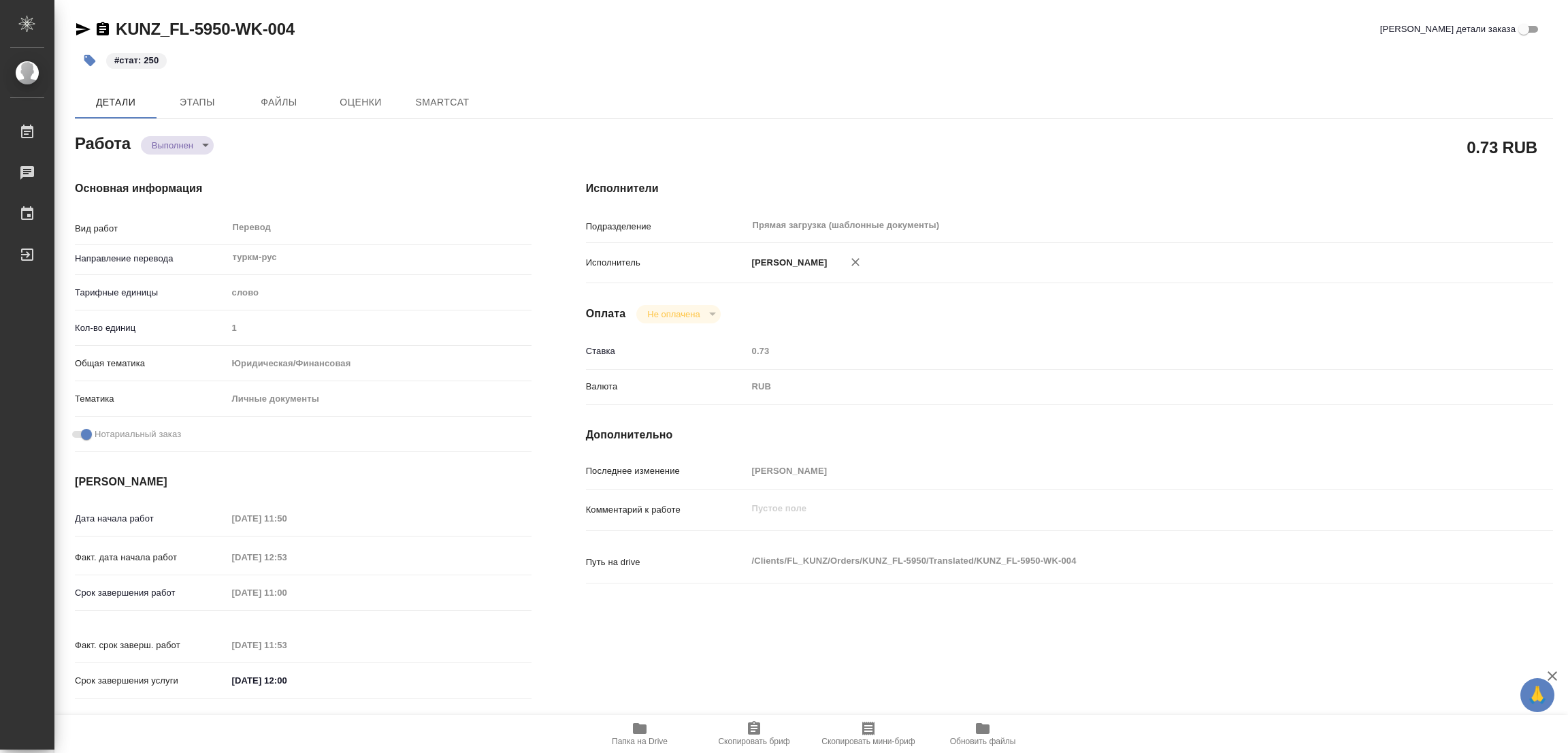
type textarea "x"
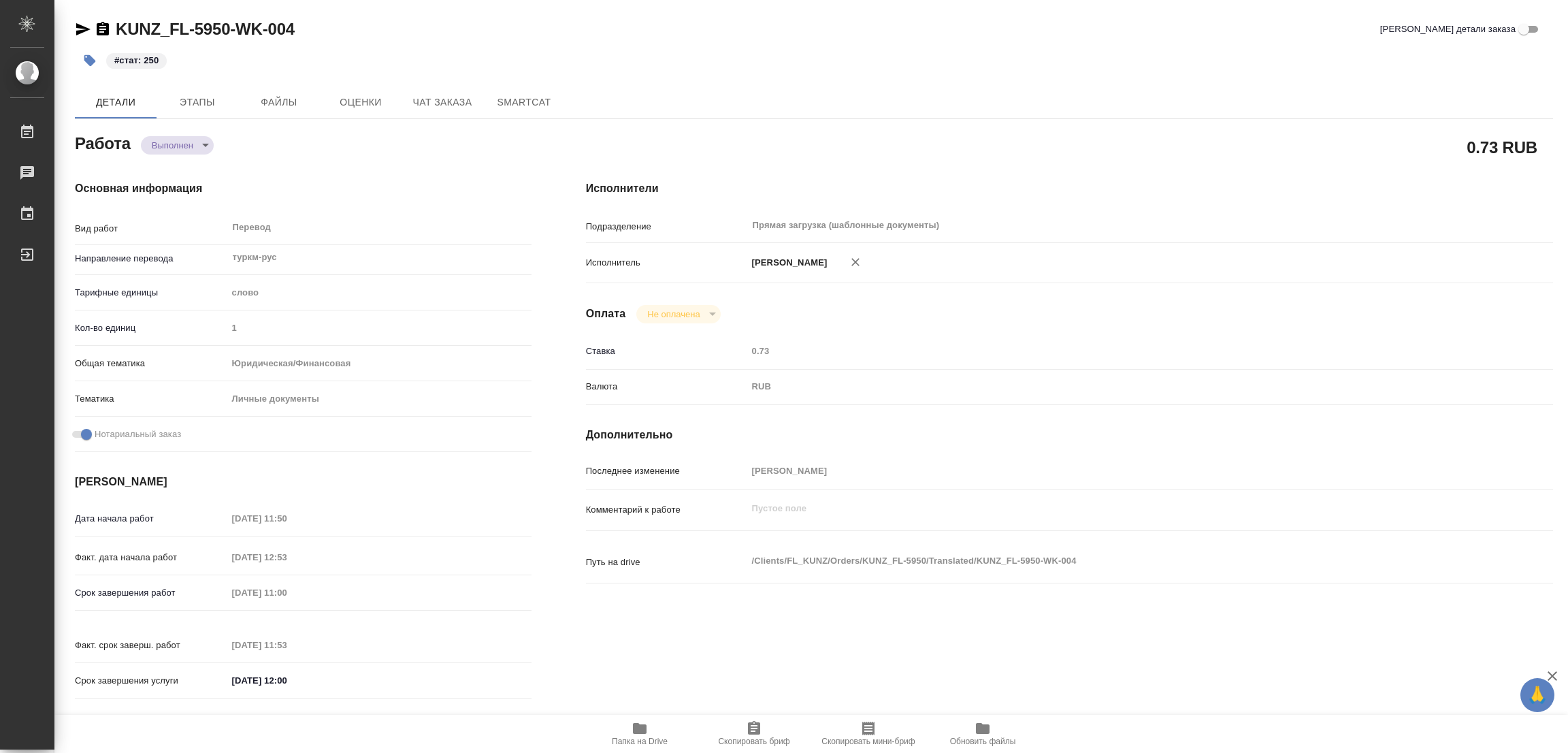
type textarea "x"
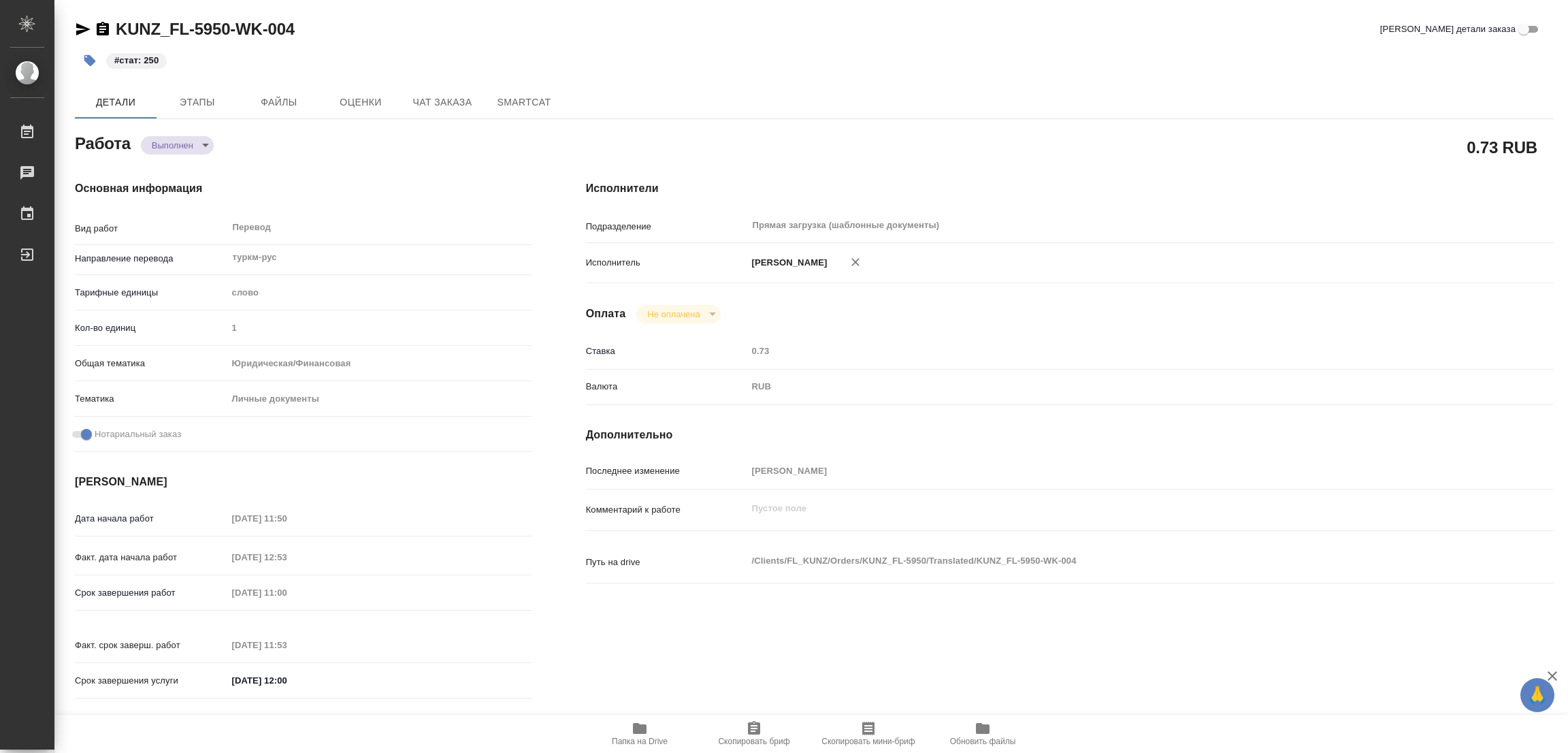
type textarea "x"
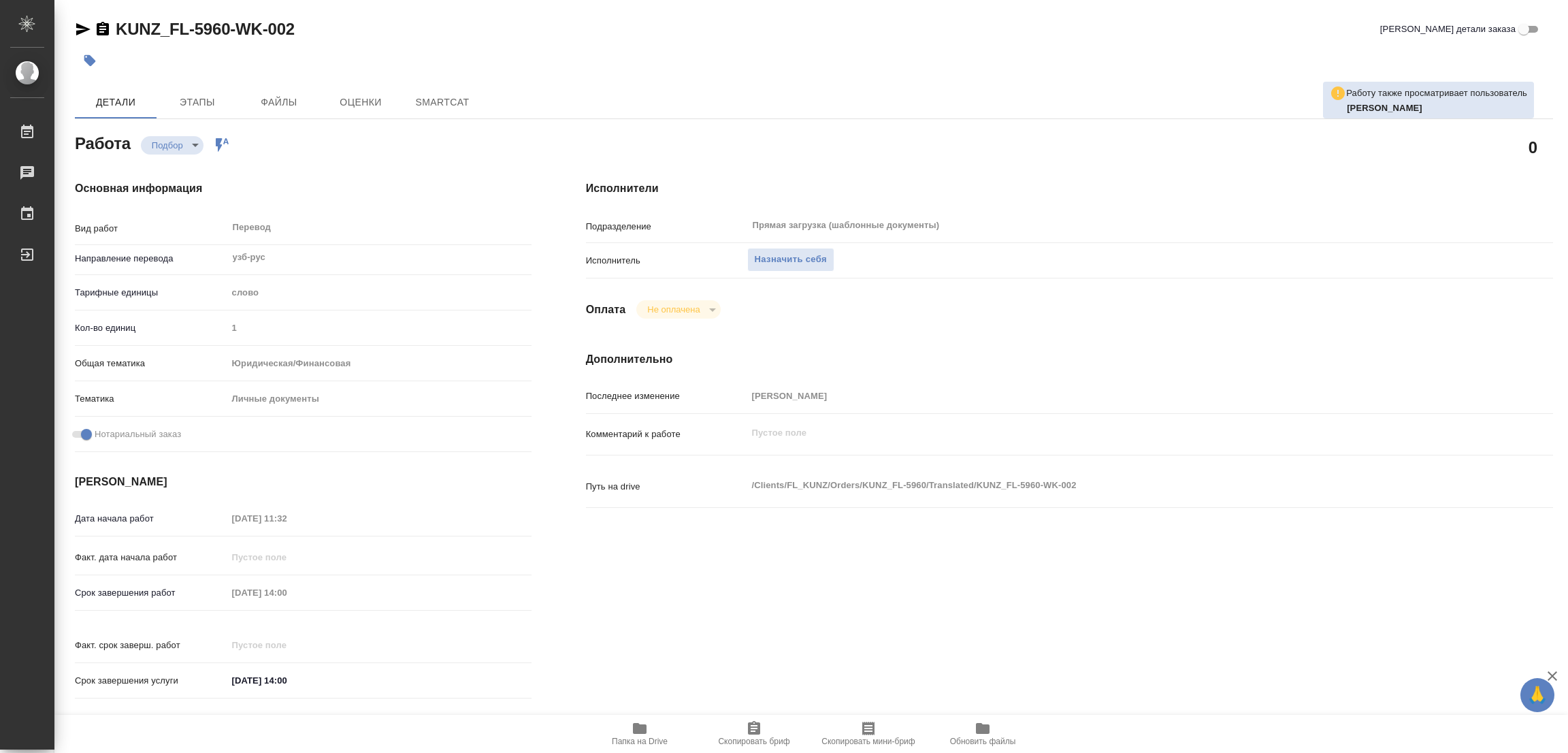
type textarea "x"
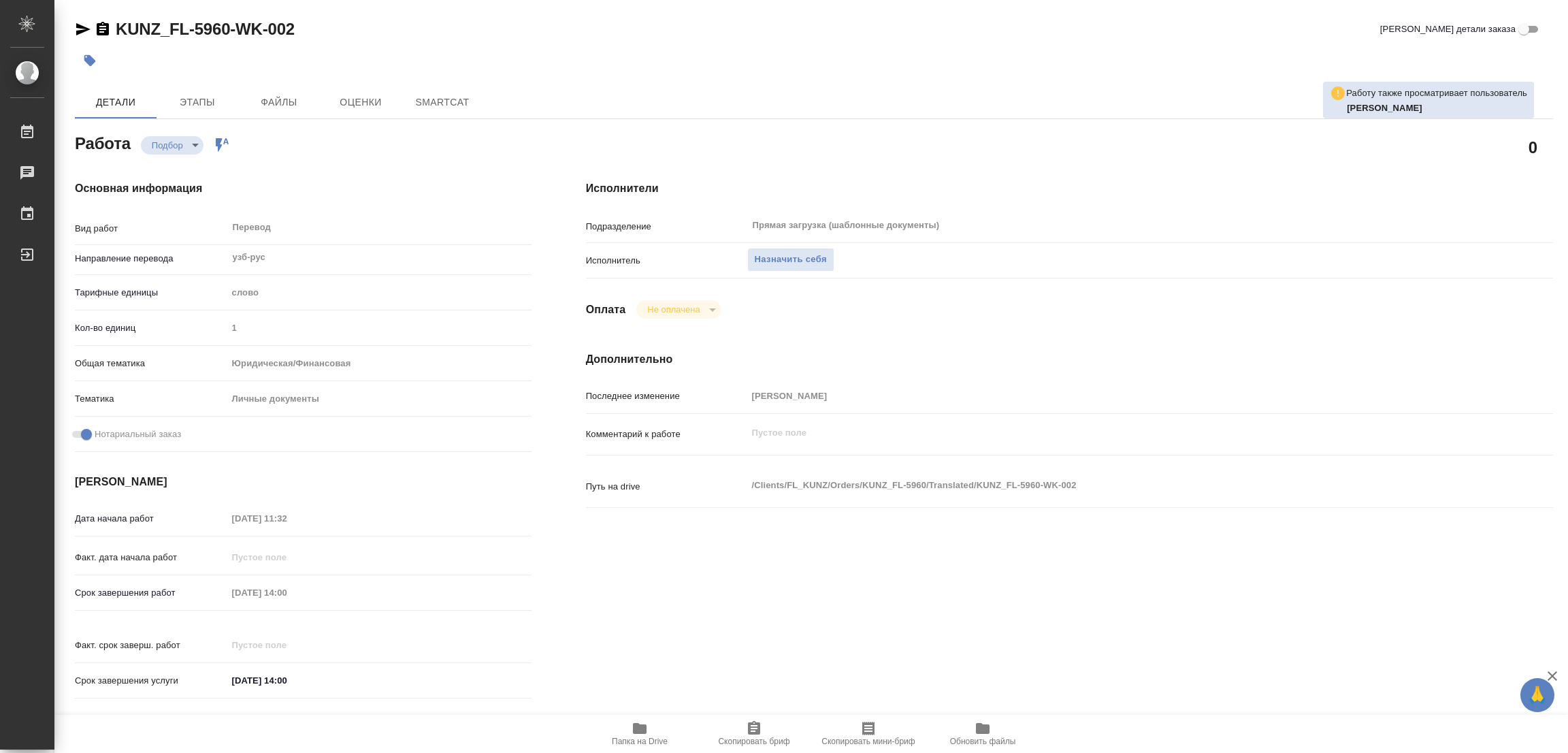
type textarea "x"
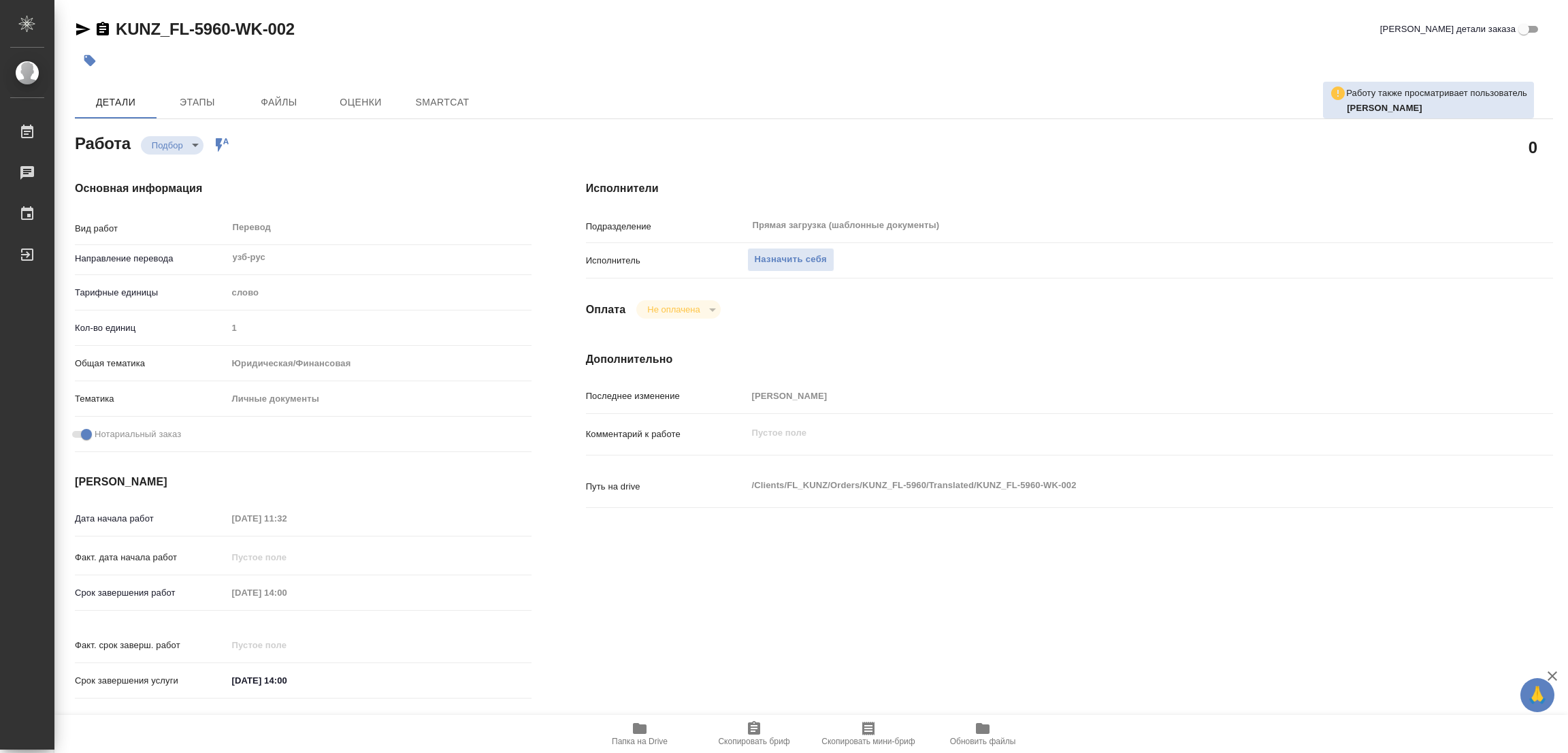
type textarea "x"
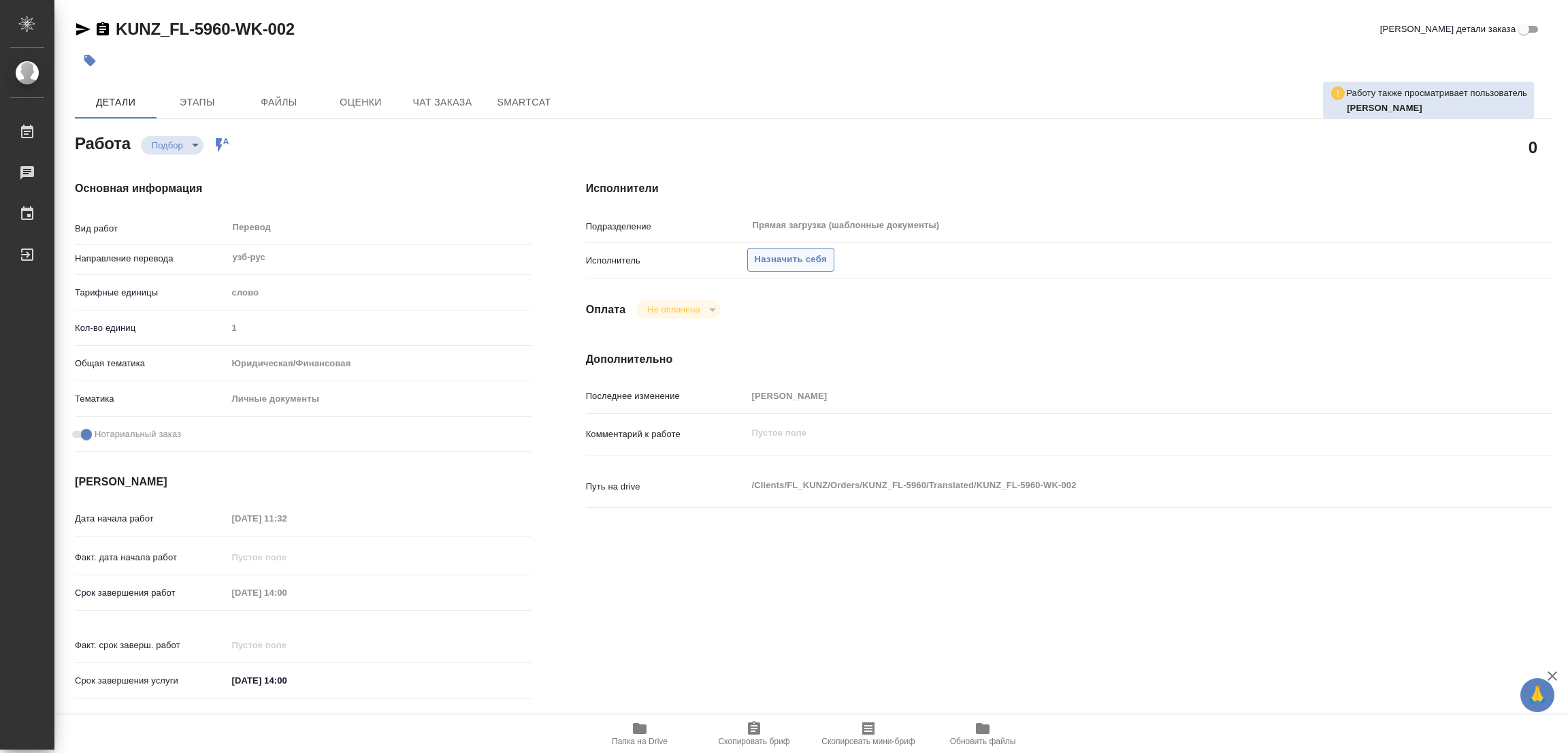
type textarea "x"
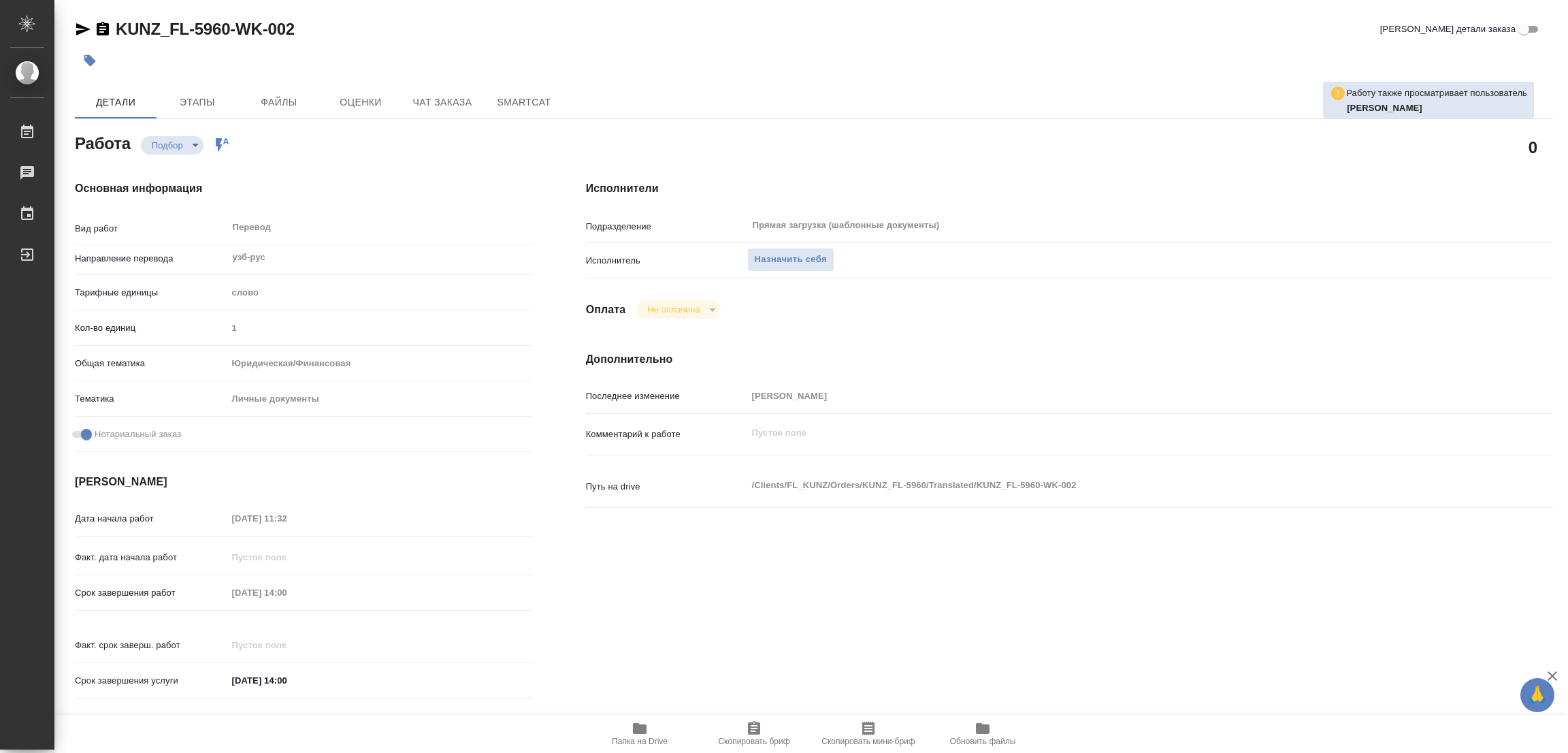
scroll to position [374, 0]
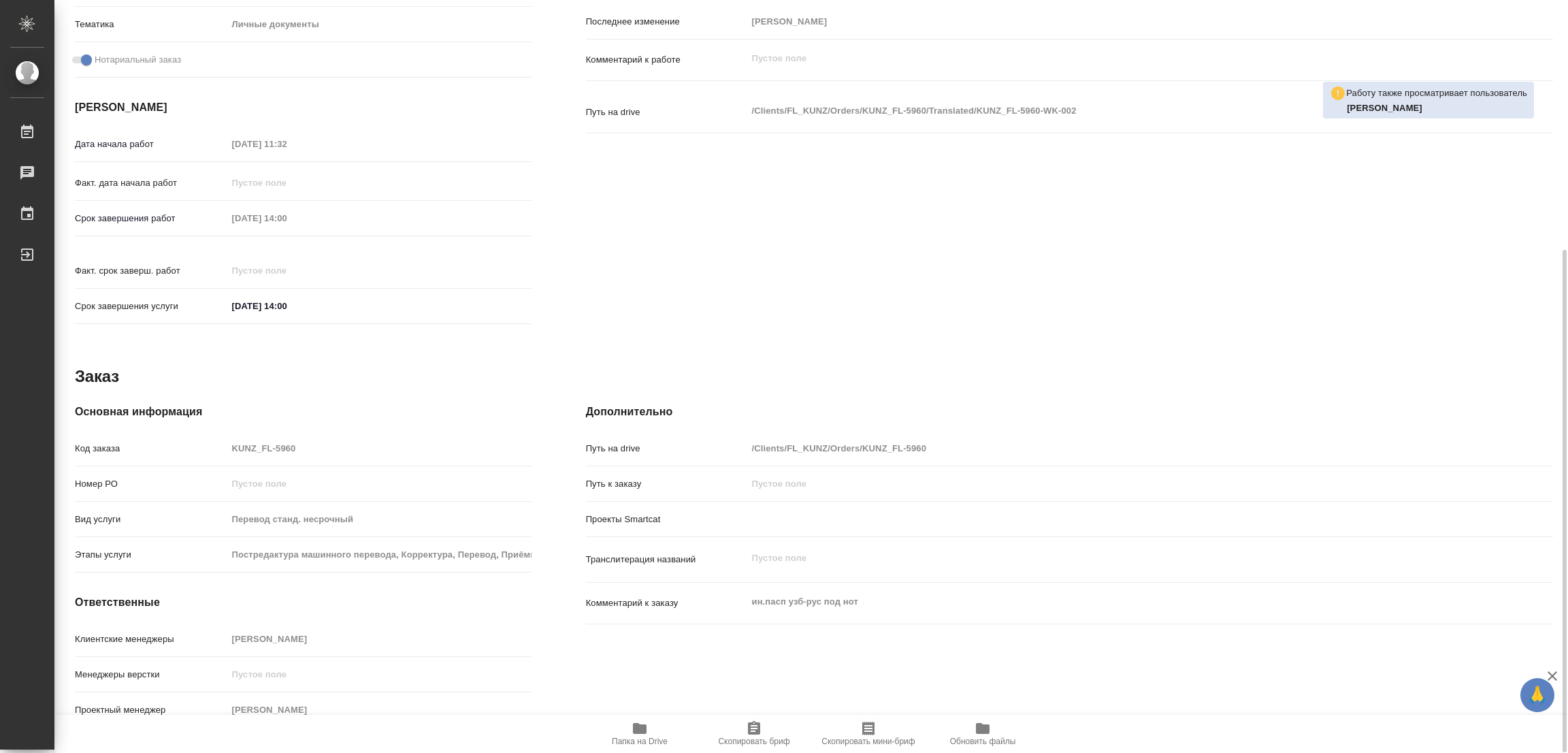
type textarea "x"
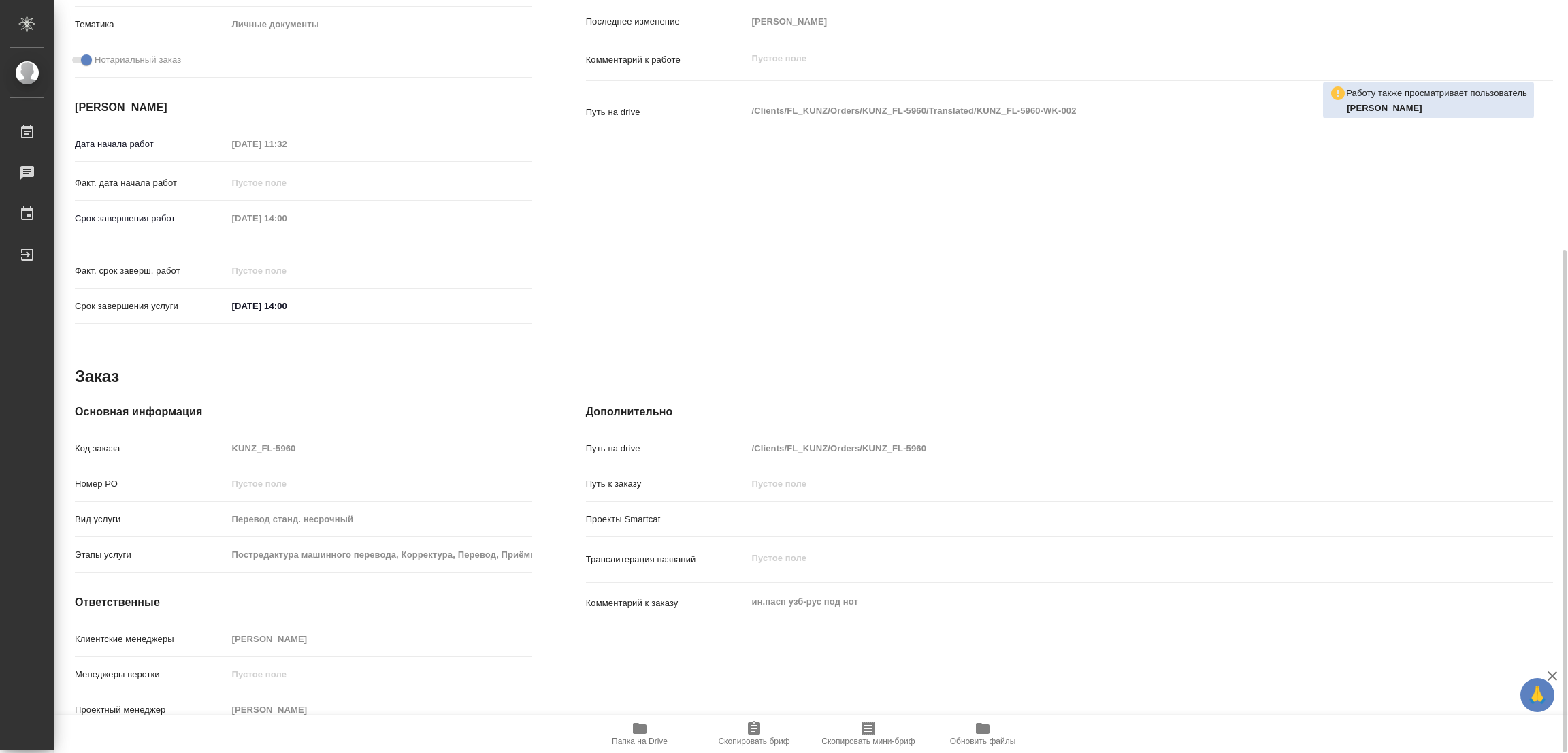
scroll to position [68, 0]
